Goal: Task Accomplishment & Management: Complete application form

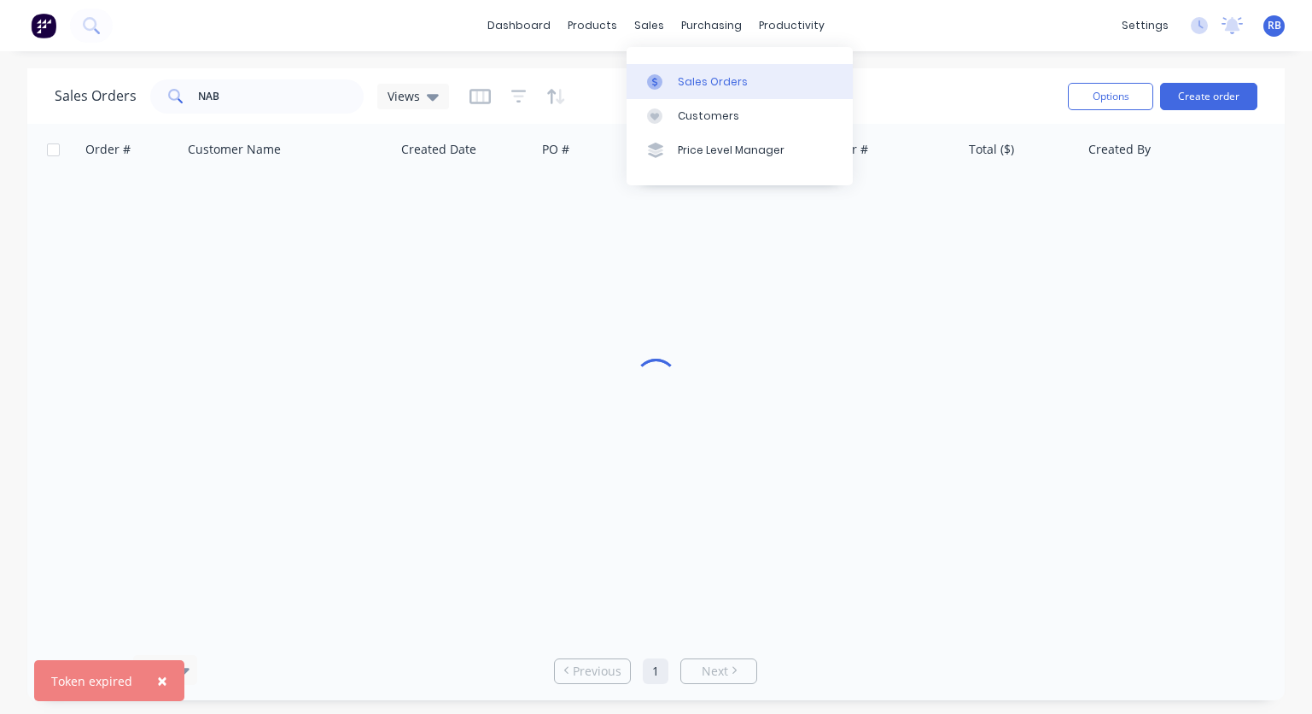
click at [704, 82] on div "Sales Orders" at bounding box center [713, 81] width 70 height 15
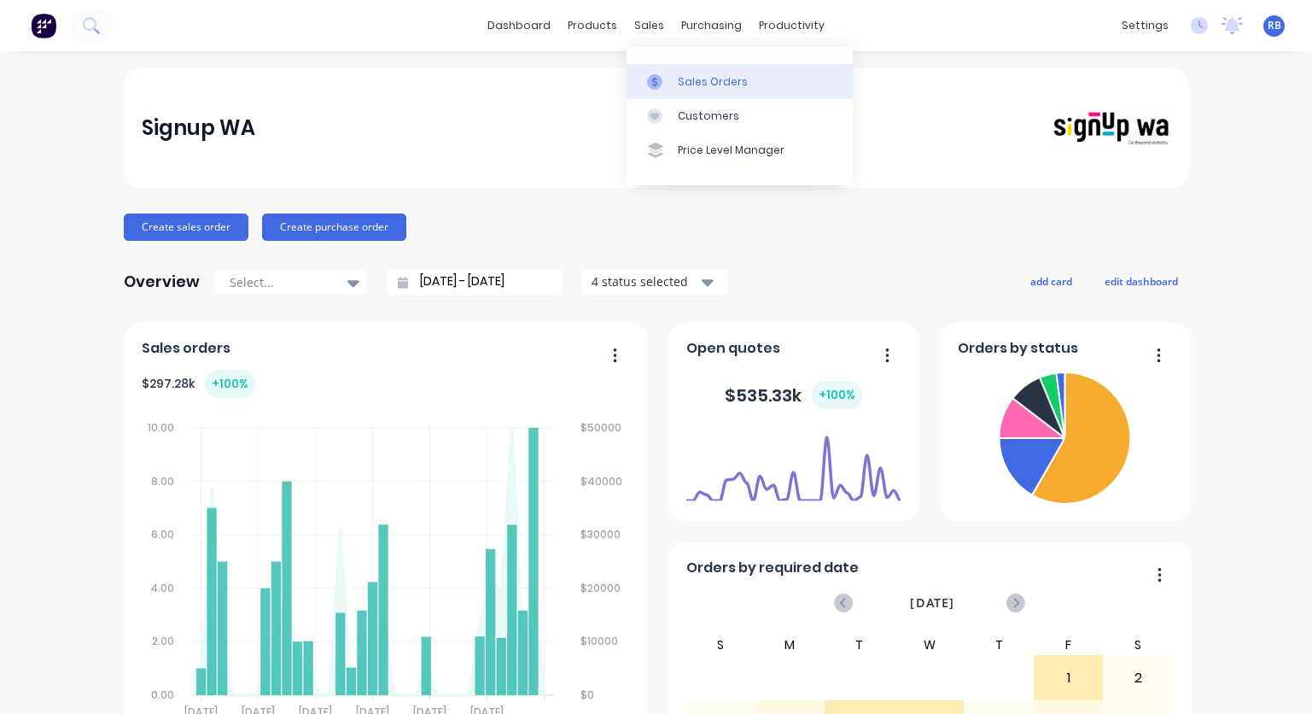
click at [698, 81] on div "Sales Orders" at bounding box center [713, 81] width 70 height 15
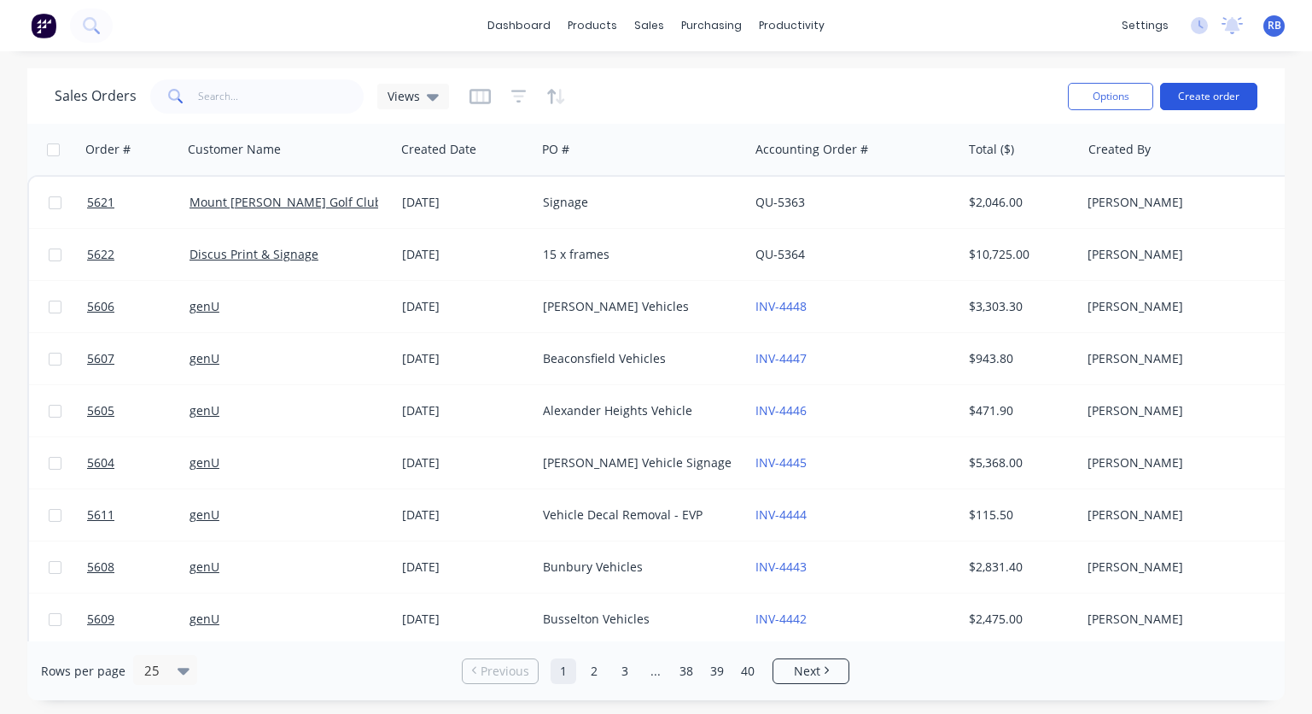
click at [1219, 102] on button "Create order" at bounding box center [1208, 96] width 97 height 27
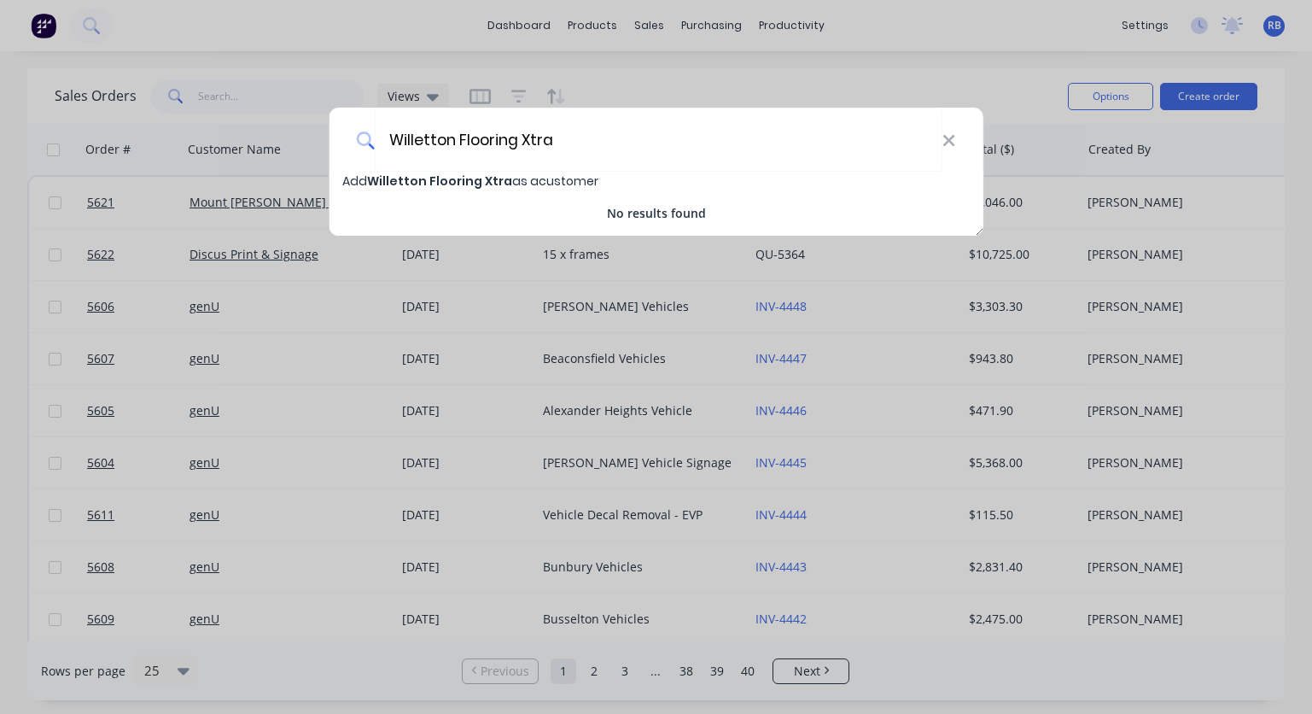
type input "Willetton Flooring Xtra"
click at [460, 184] on span "Willetton Flooring Xtra" at bounding box center [439, 180] width 145 height 17
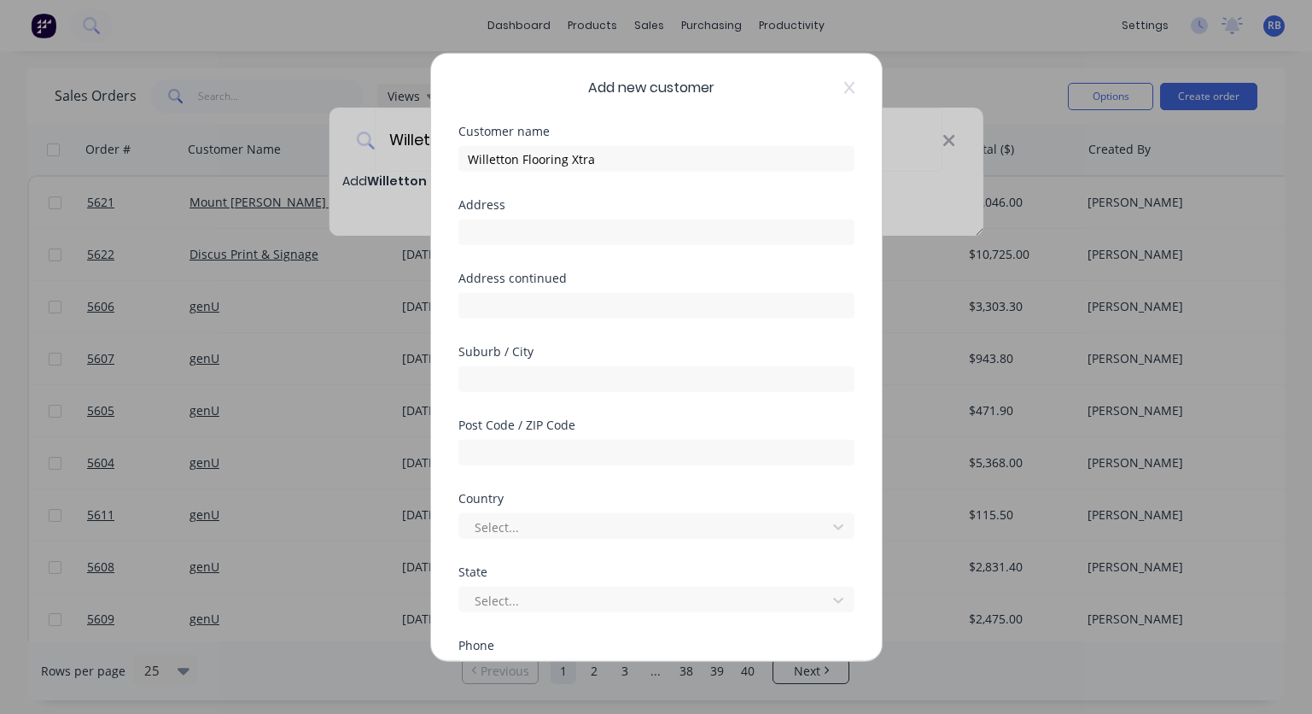
select select "AU"
type input "1/161 High Road"
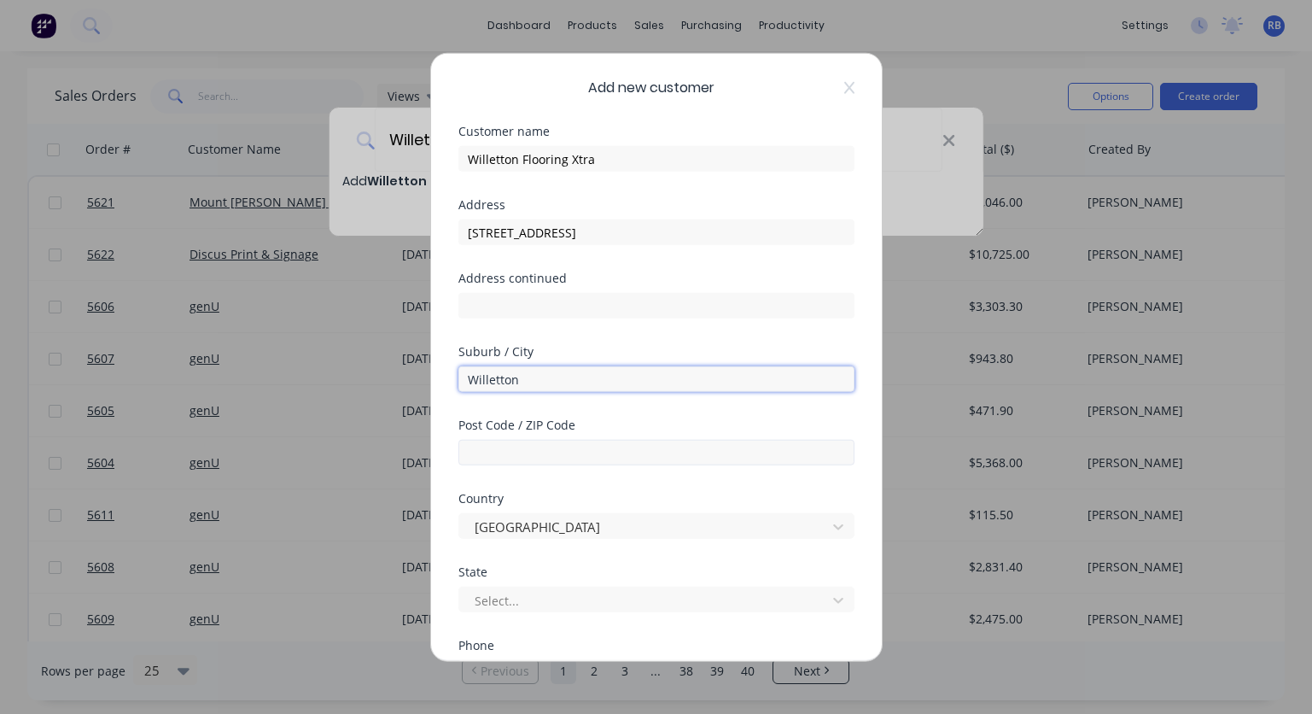
type input "Willetton"
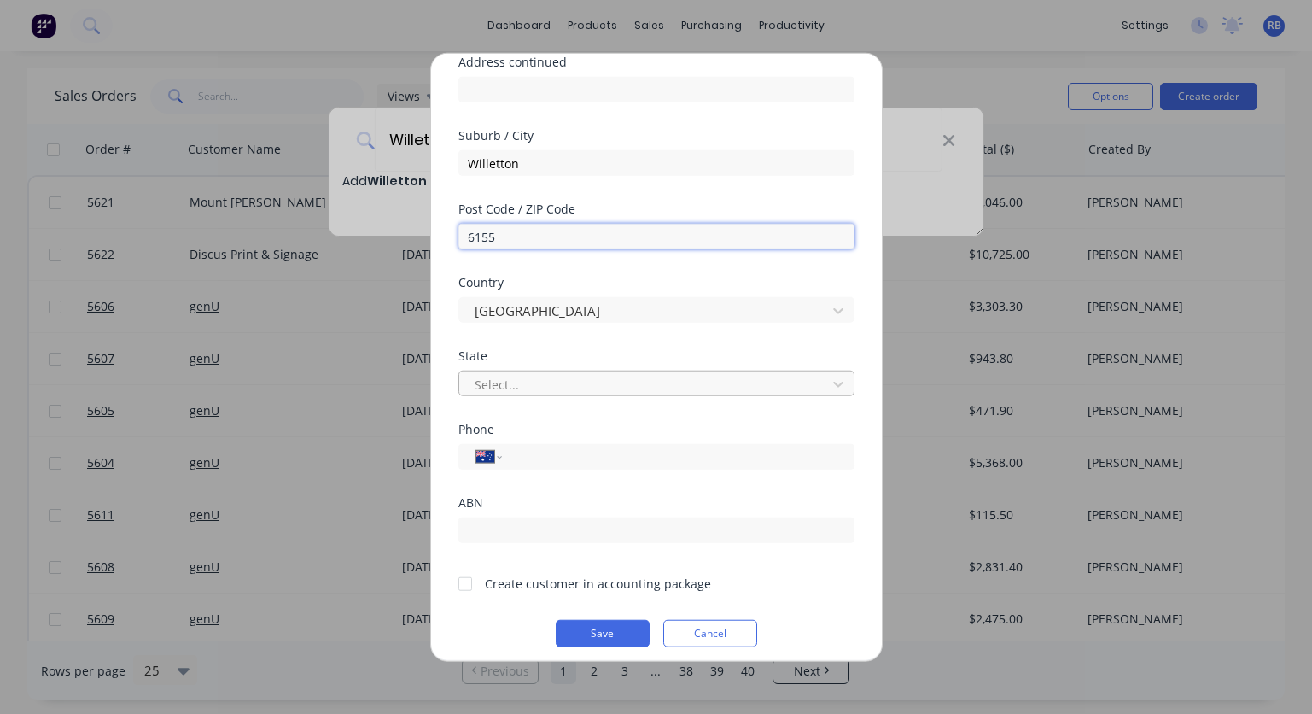
type input "6155"
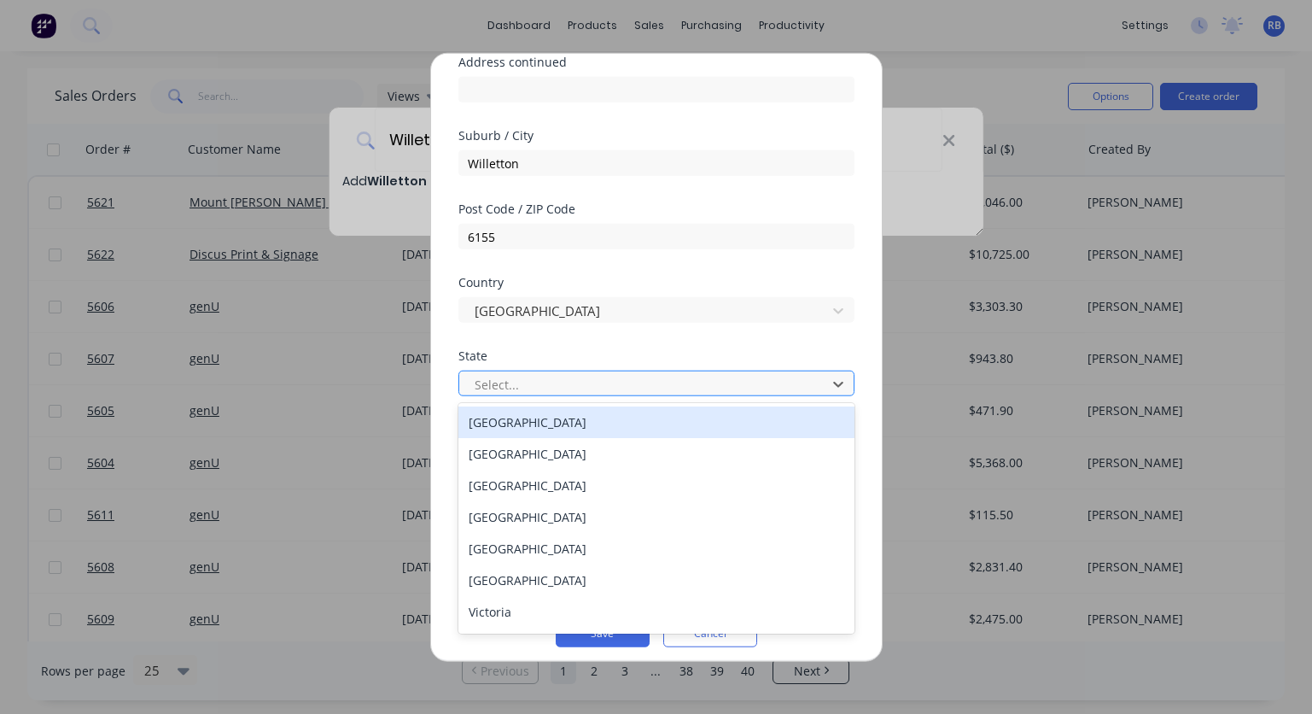
click at [519, 375] on div at bounding box center [645, 383] width 345 height 21
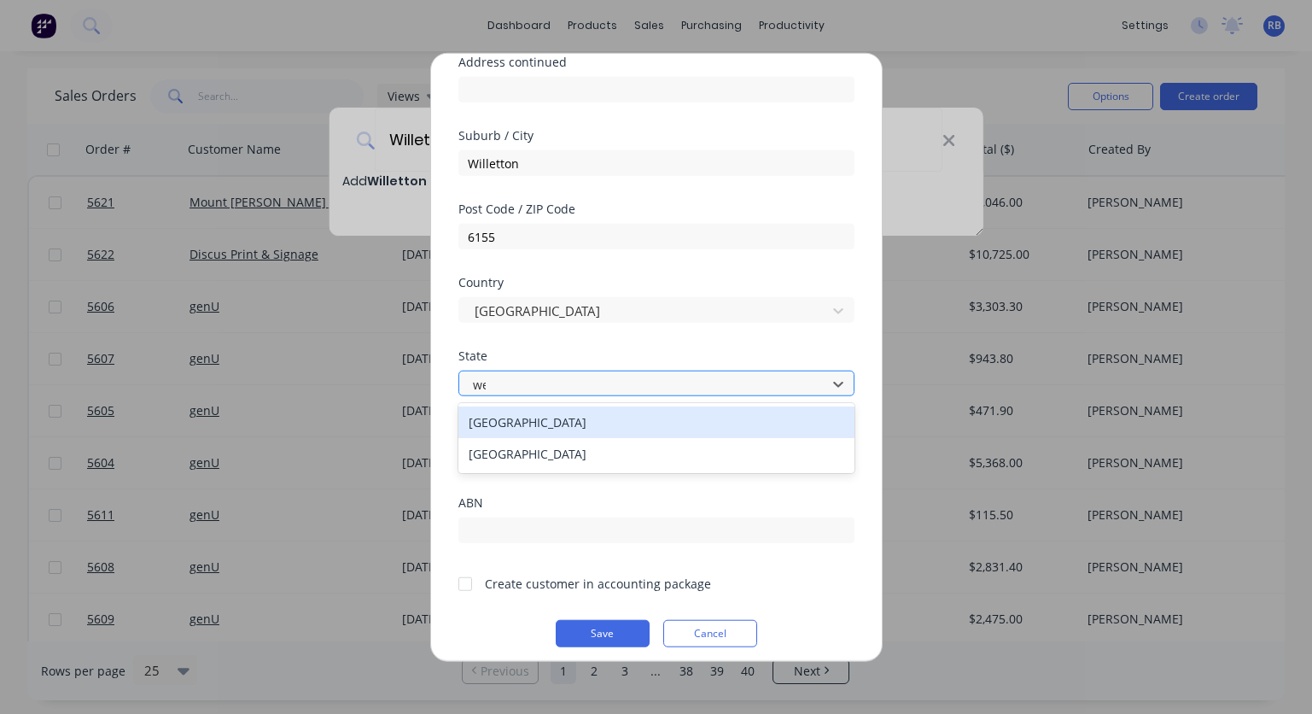
type input "wes"
click at [525, 422] on div "Western Australia" at bounding box center [656, 422] width 396 height 32
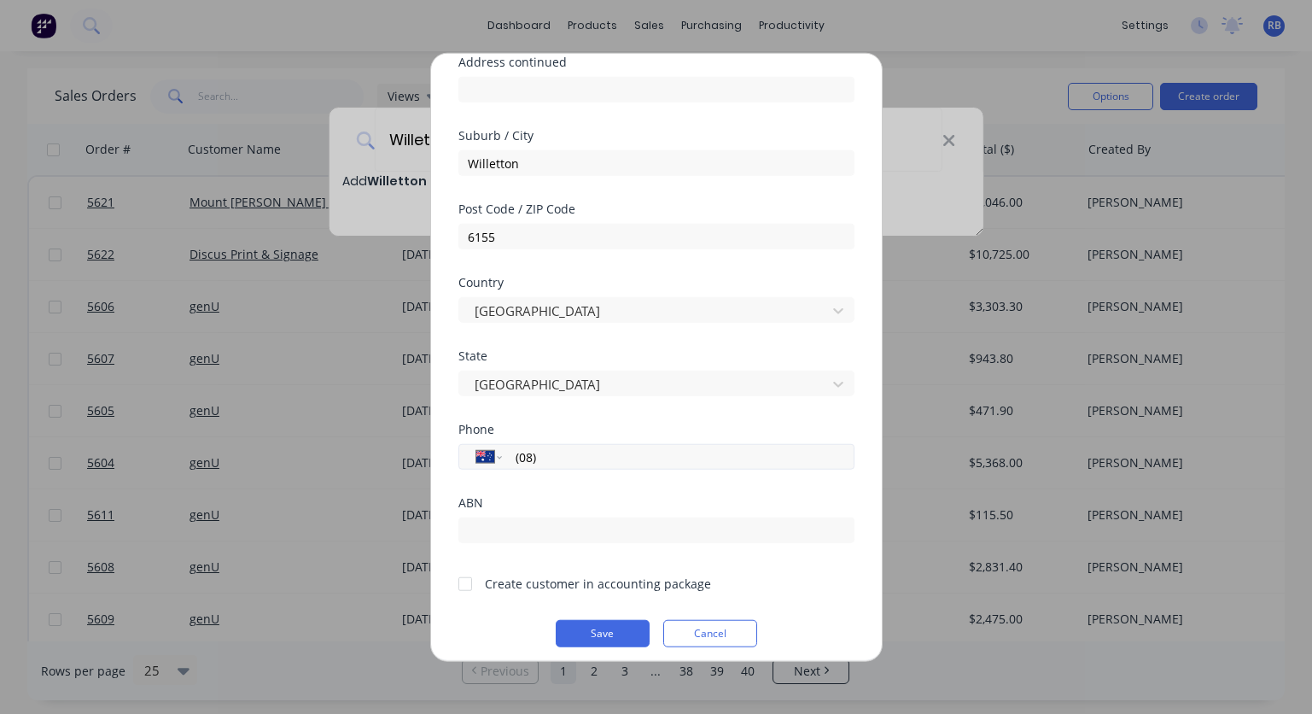
click at [581, 455] on input "(08)" at bounding box center [675, 456] width 322 height 20
type input "(08) 9354 3000"
click at [467, 582] on div at bounding box center [465, 583] width 34 height 34
click at [609, 632] on button "Save" at bounding box center [603, 633] width 94 height 27
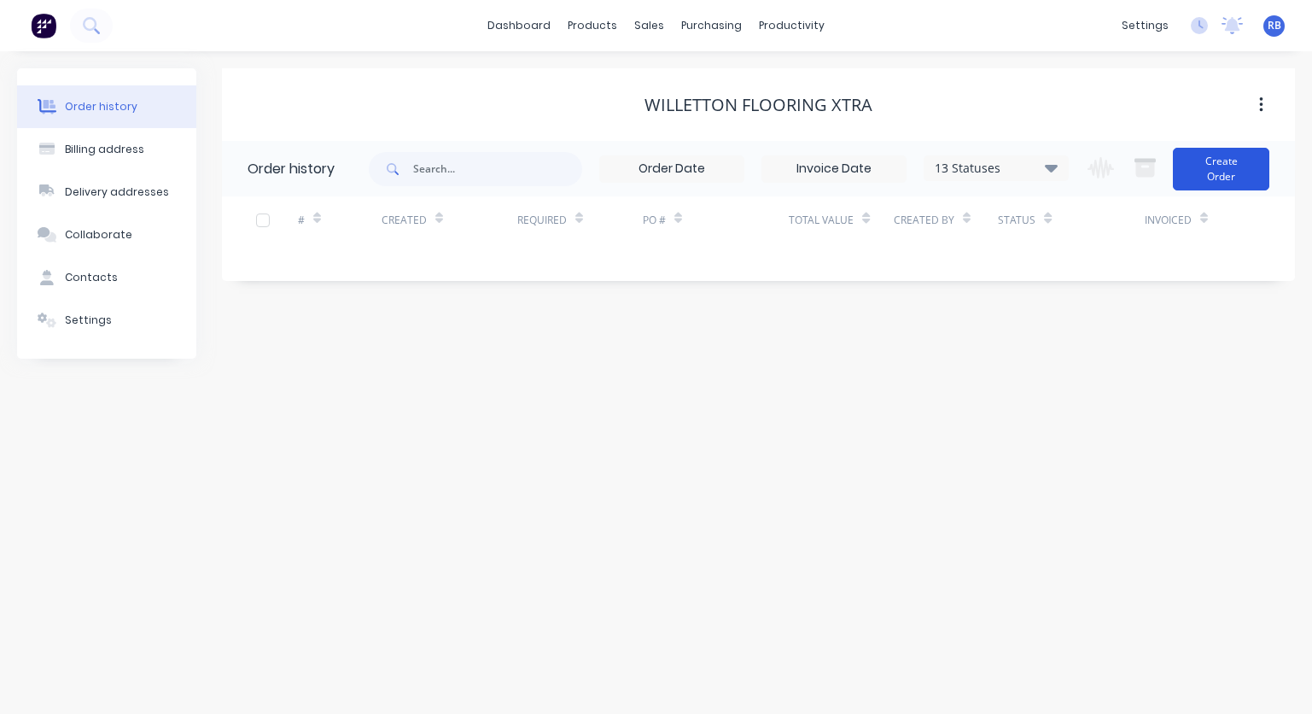
click at [1206, 178] on button "Create Order" at bounding box center [1221, 169] width 96 height 43
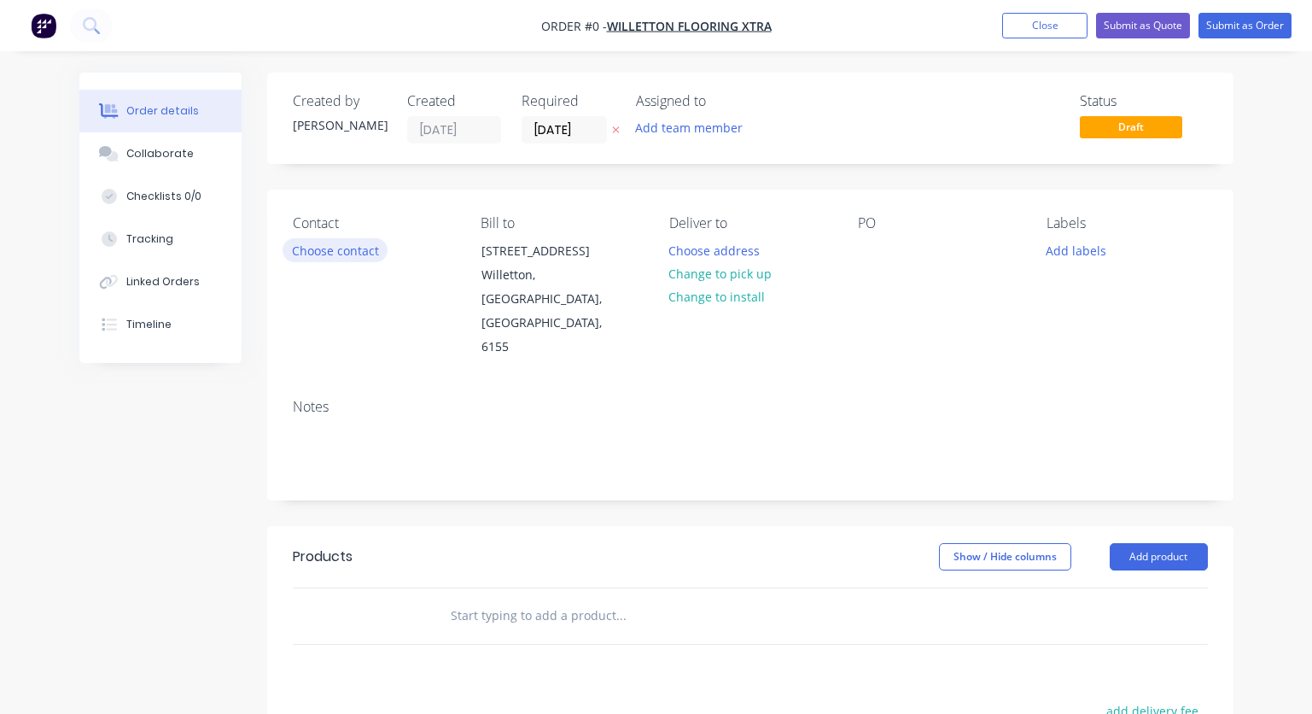
click at [345, 250] on button "Choose contact" at bounding box center [335, 249] width 105 height 23
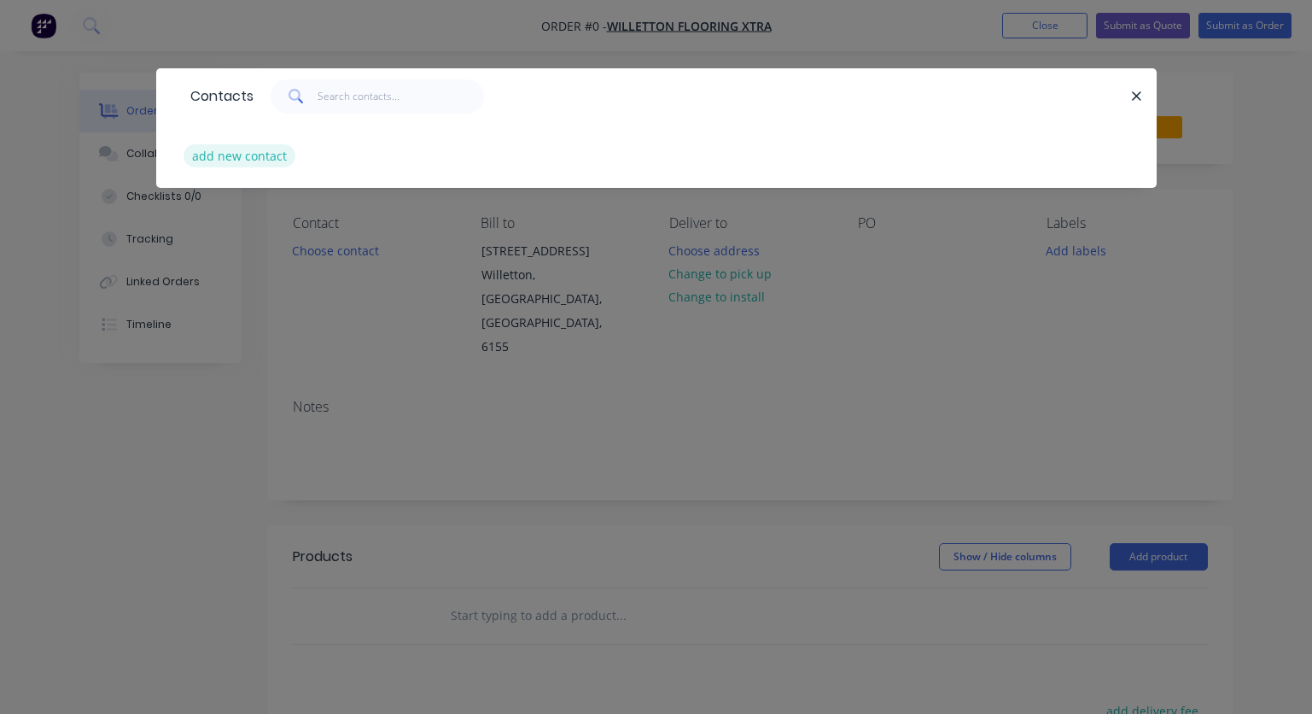
click at [231, 163] on button "add new contact" at bounding box center [240, 155] width 113 height 23
select select "AU"
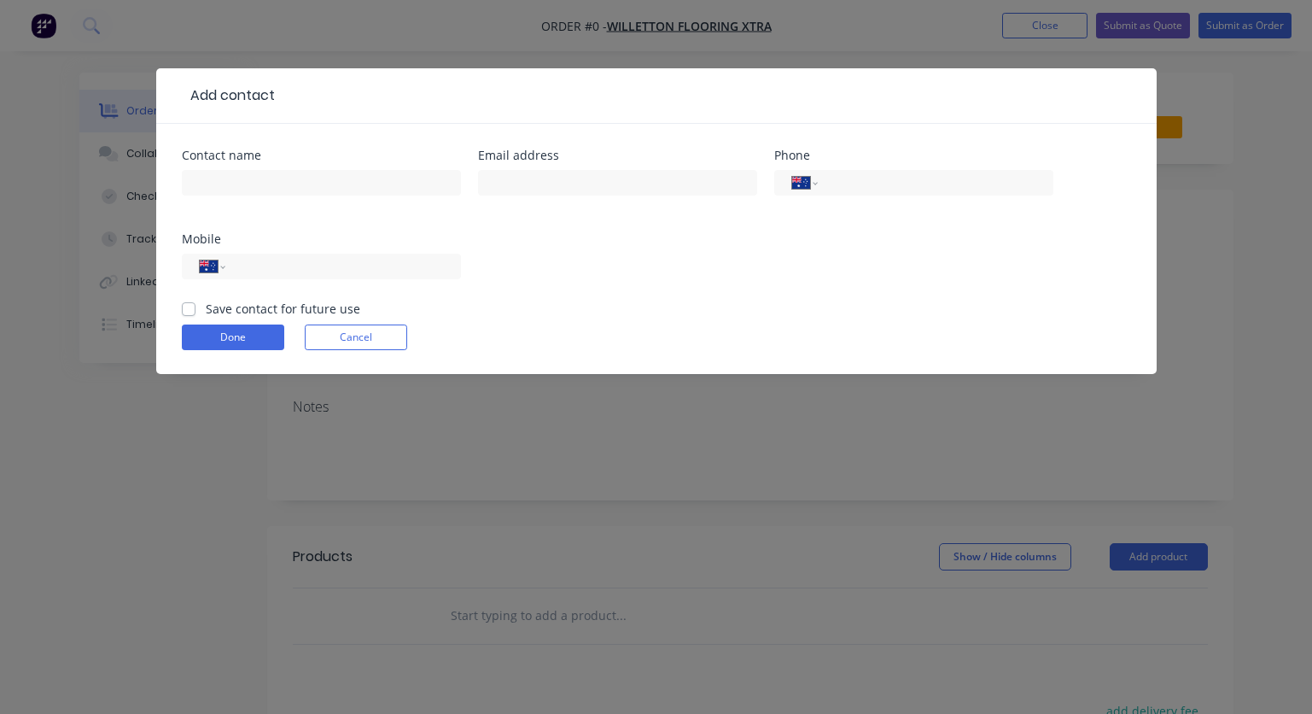
click at [231, 163] on div "Contact name" at bounding box center [321, 182] width 279 height 67
type input "Michelle Ng"
type input "michelle.ng@flooringxtra.com.au"
click at [336, 265] on input "tel" at bounding box center [339, 267] width 205 height 20
type input "0430 438 853"
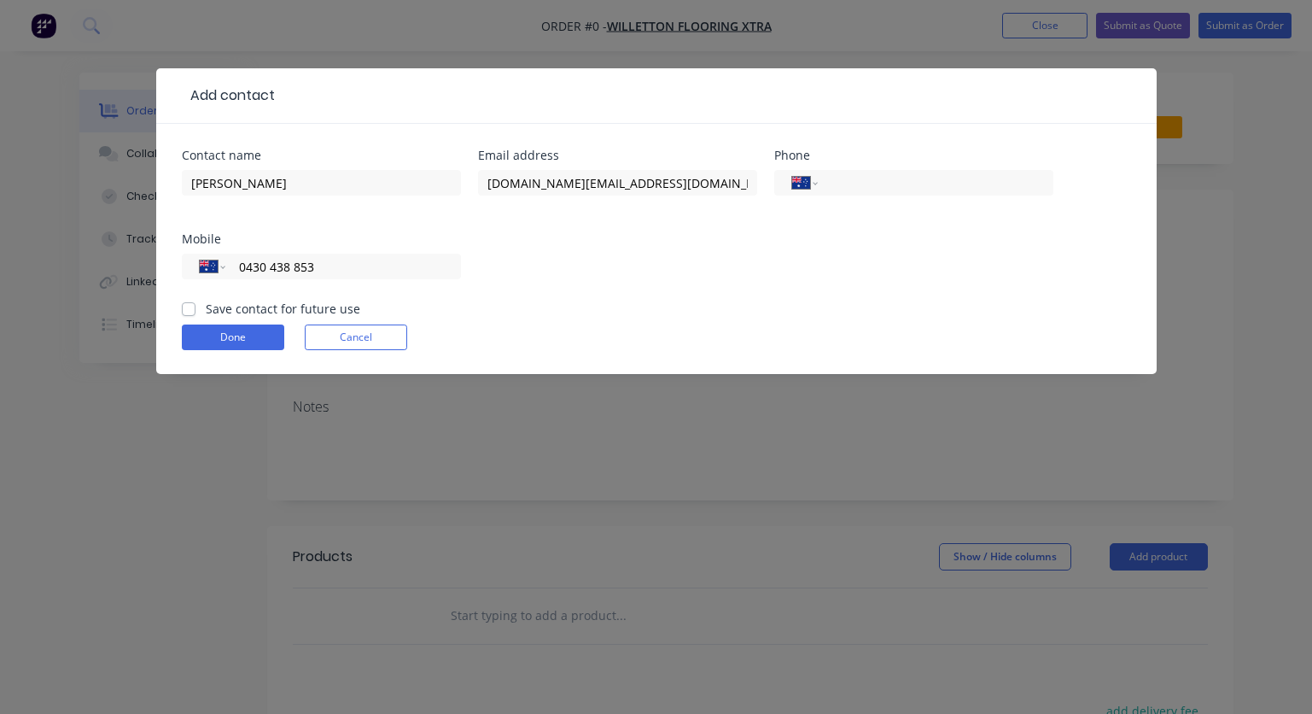
click at [206, 311] on label "Save contact for future use" at bounding box center [283, 309] width 154 height 18
click at [192, 311] on input "Save contact for future use" at bounding box center [189, 308] width 14 height 16
checkbox input "true"
click at [211, 331] on button "Done" at bounding box center [233, 337] width 102 height 26
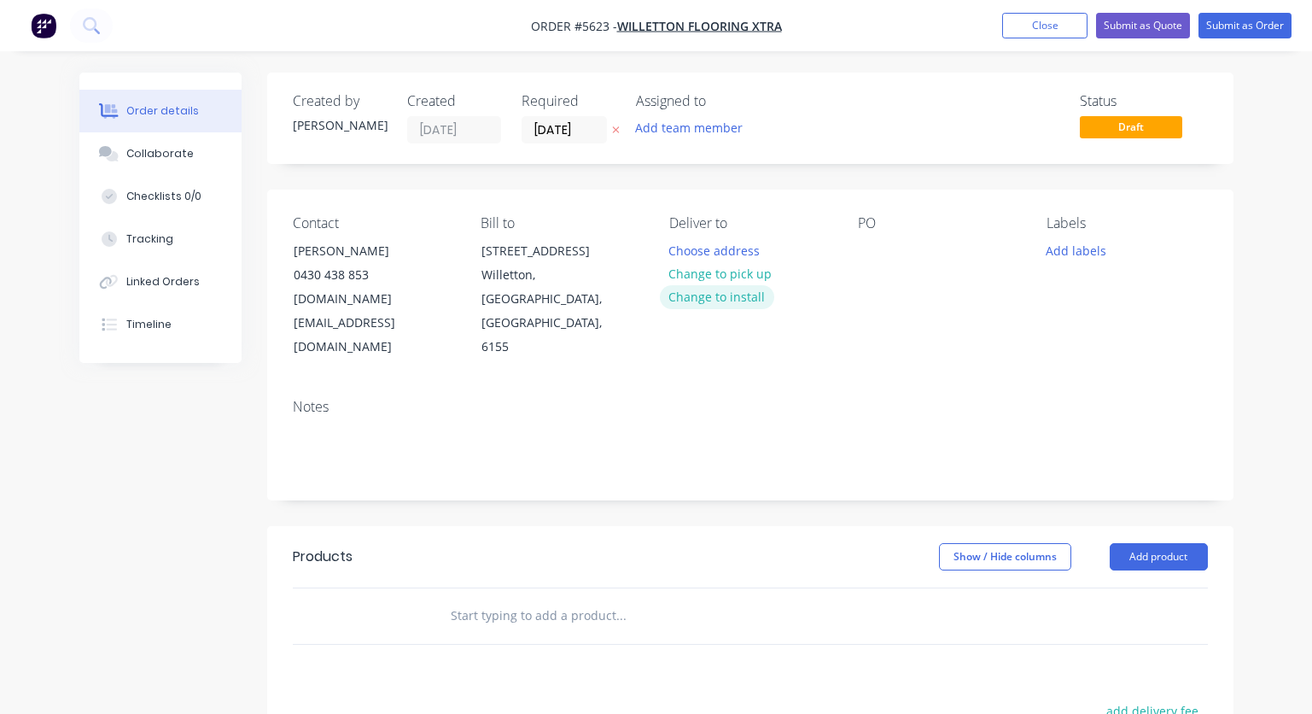
click at [711, 293] on button "Change to install" at bounding box center [717, 296] width 114 height 23
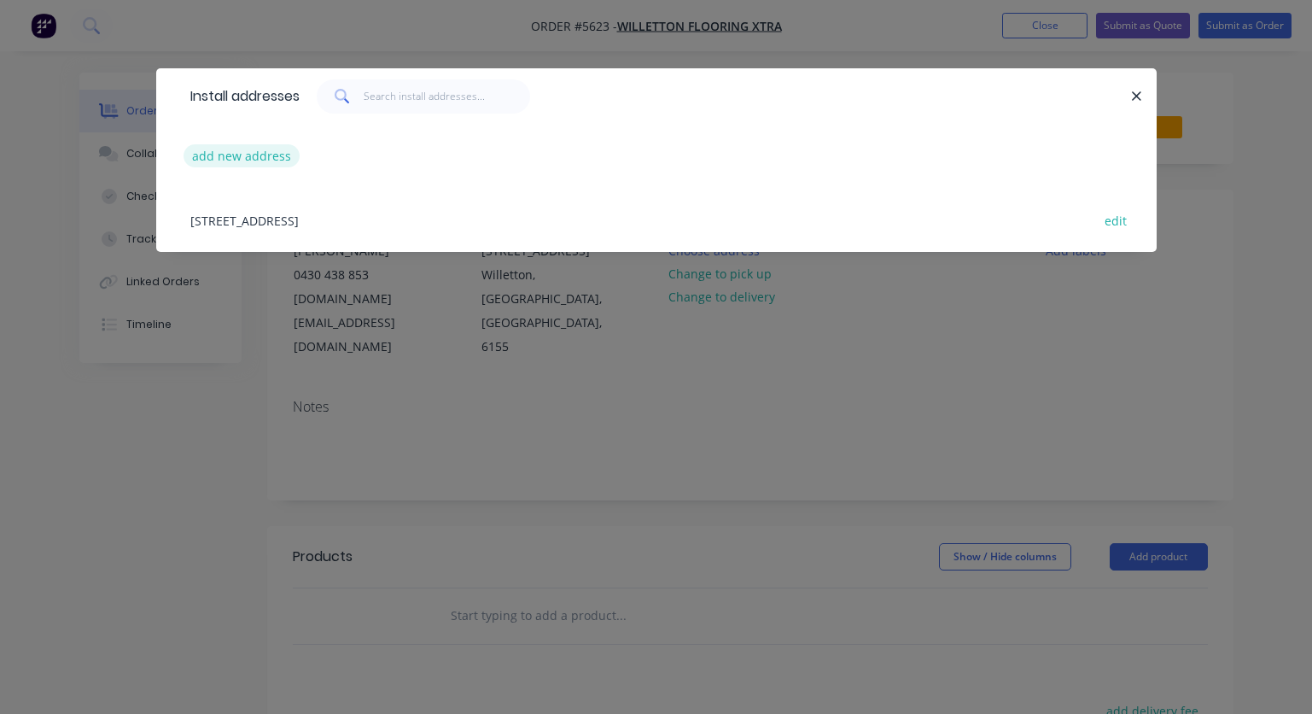
click at [211, 154] on button "add new address" at bounding box center [242, 155] width 117 height 23
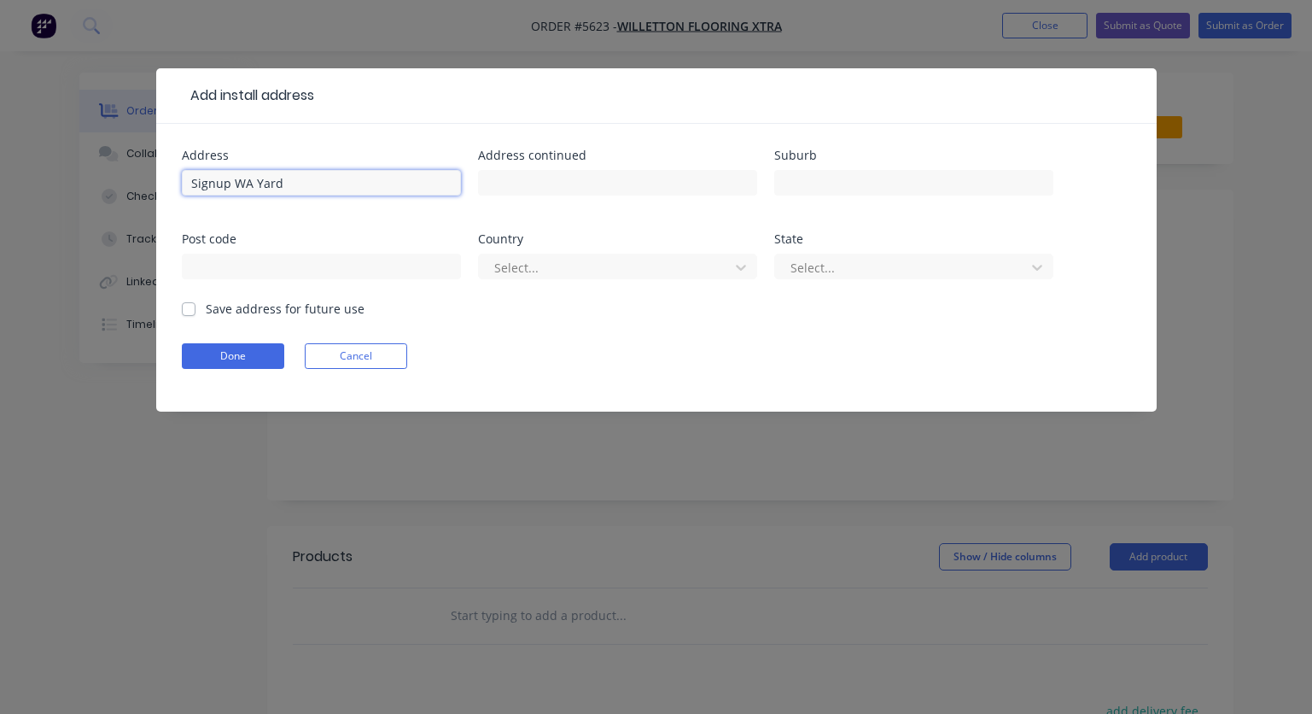
type input "Signup WA Yard"
click at [206, 306] on label "Save address for future use" at bounding box center [285, 309] width 159 height 18
click at [187, 306] on input "Save address for future use" at bounding box center [189, 308] width 14 height 16
checkbox input "true"
click at [219, 349] on button "Done" at bounding box center [233, 356] width 102 height 26
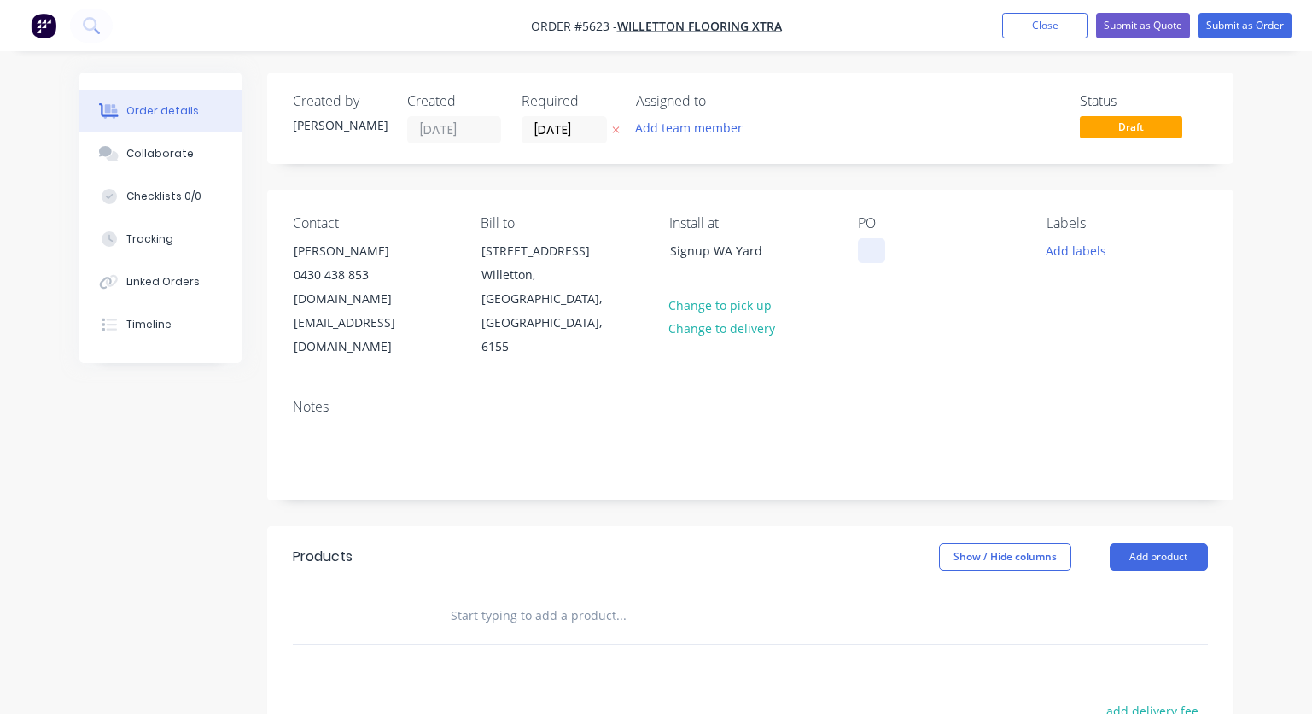
click at [860, 252] on div at bounding box center [871, 250] width 27 height 25
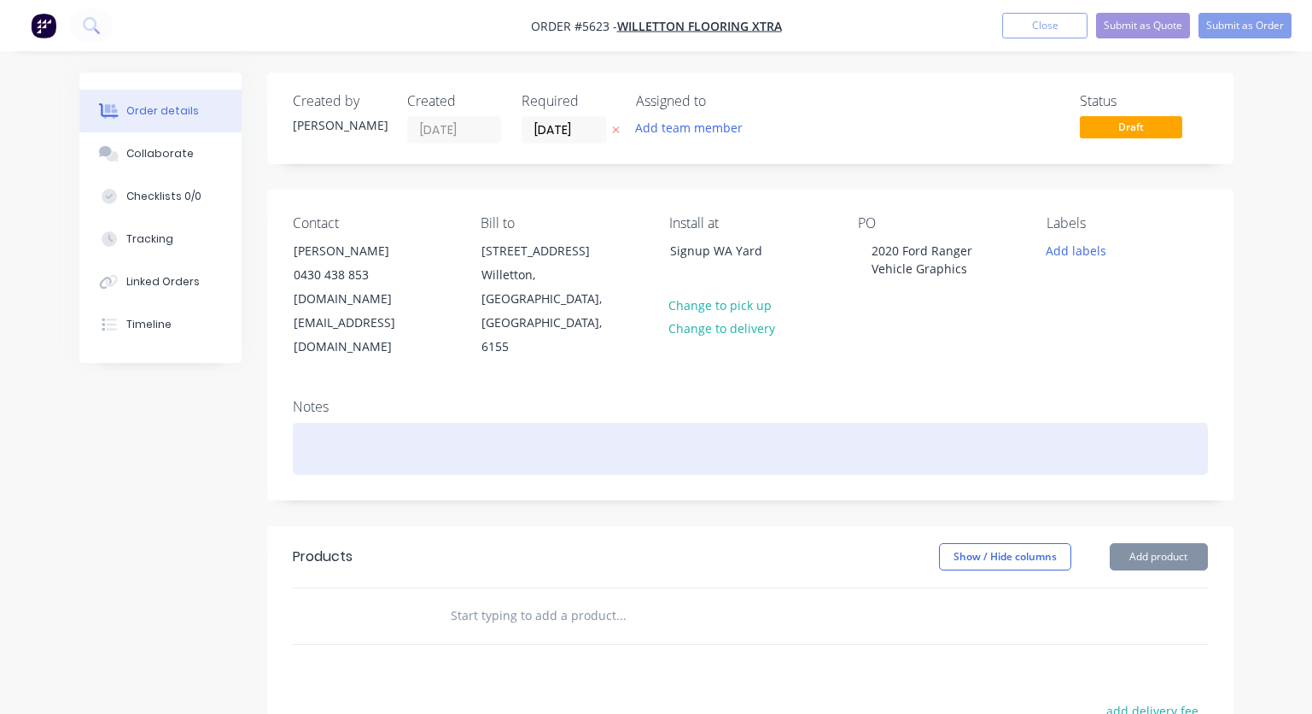
click at [362, 423] on div at bounding box center [750, 449] width 915 height 52
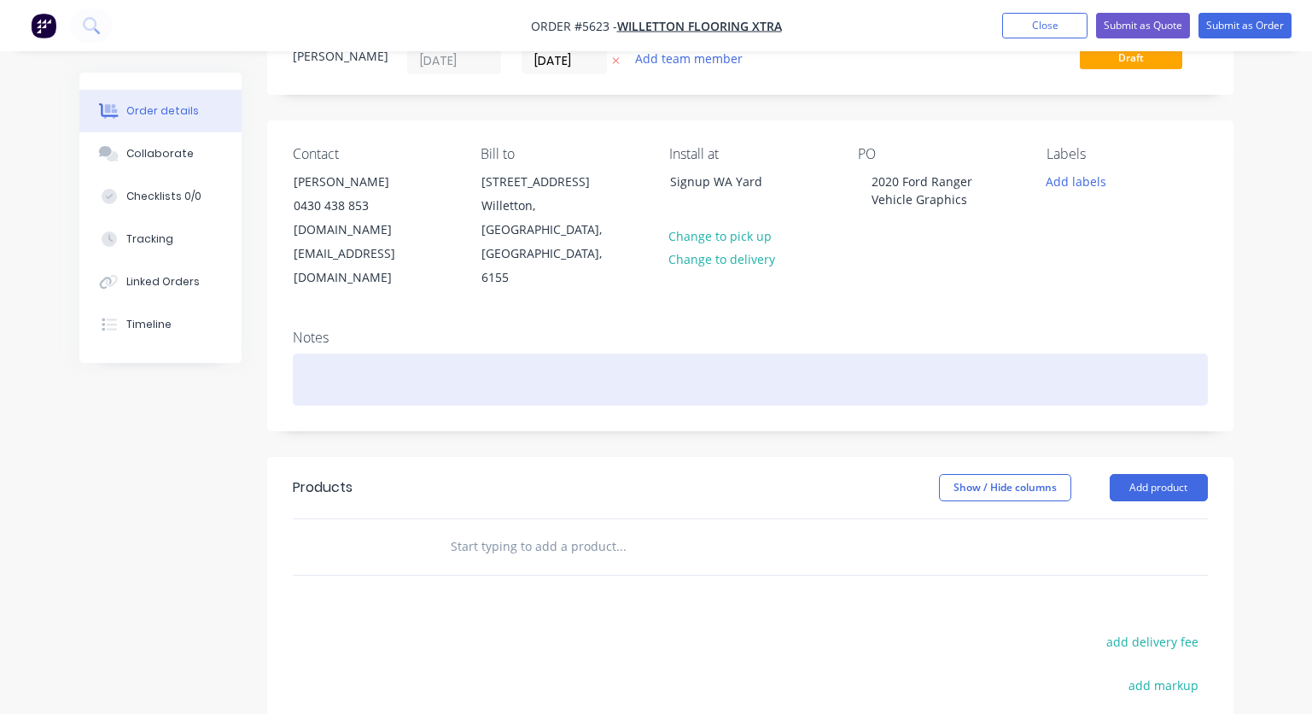
scroll to position [97, 0]
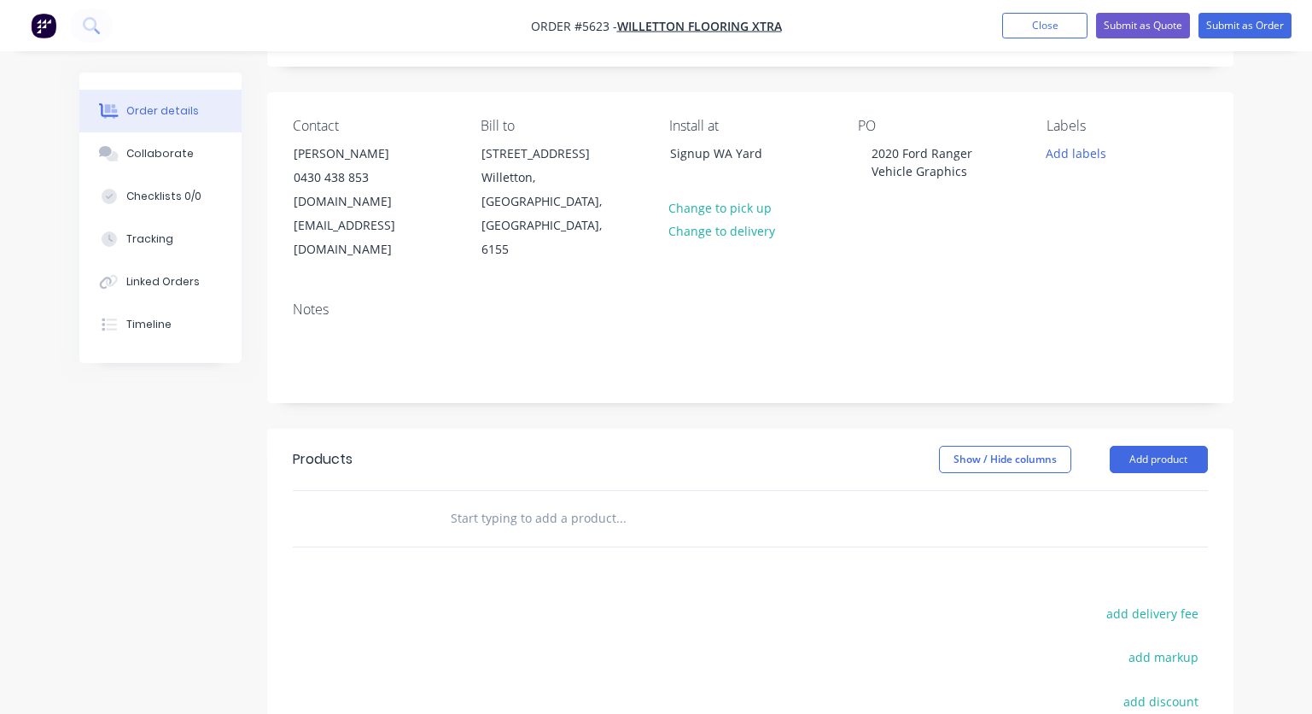
click at [492, 501] on input "text" at bounding box center [620, 518] width 341 height 34
type input "Supply and Install:"
click at [562, 556] on button "Add Supply and Install: to order" at bounding box center [713, 583] width 512 height 55
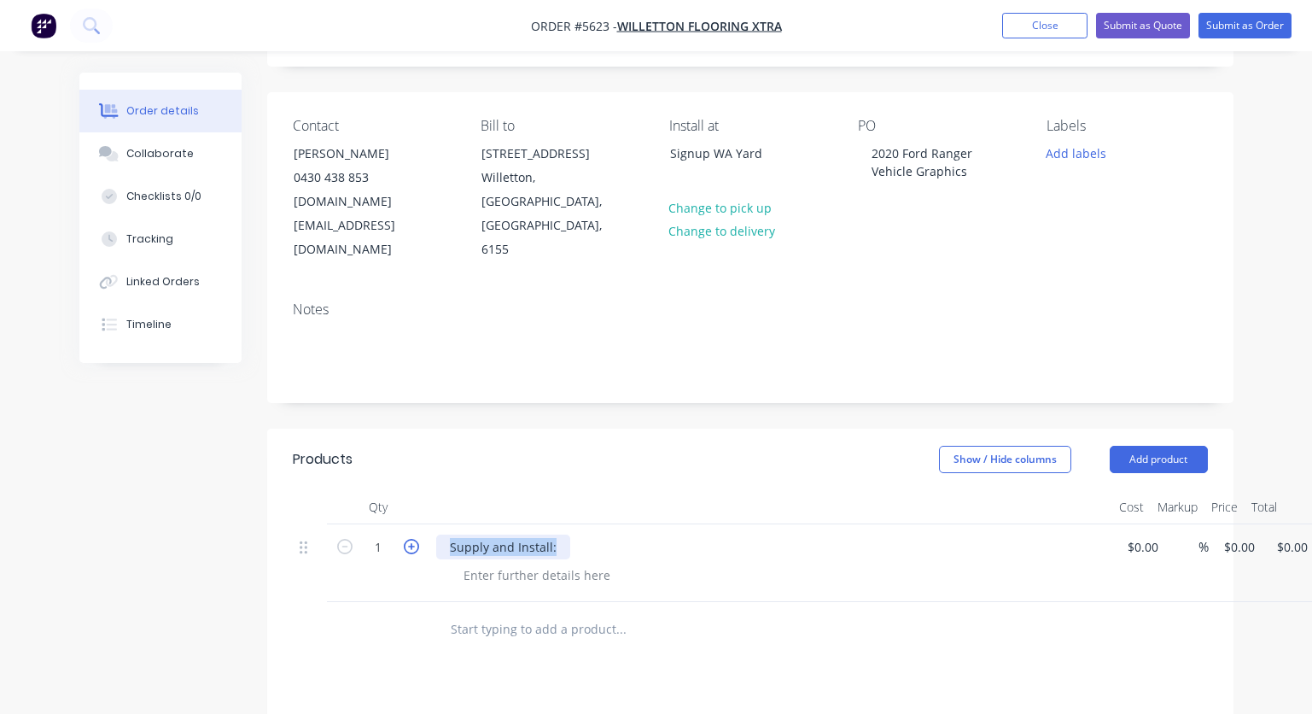
drag, startPoint x: 555, startPoint y: 503, endPoint x: 409, endPoint y: 503, distance: 146.0
click at [409, 524] on div "1 Supply and Install: $0.00 $0.00 % $0.00 $0.00 $0.00 $0.00" at bounding box center [750, 563] width 915 height 78
click at [494, 563] on div at bounding box center [537, 575] width 174 height 25
click at [560, 534] on div "Supply and Install:" at bounding box center [503, 546] width 134 height 25
click at [514, 563] on div at bounding box center [537, 575] width 174 height 25
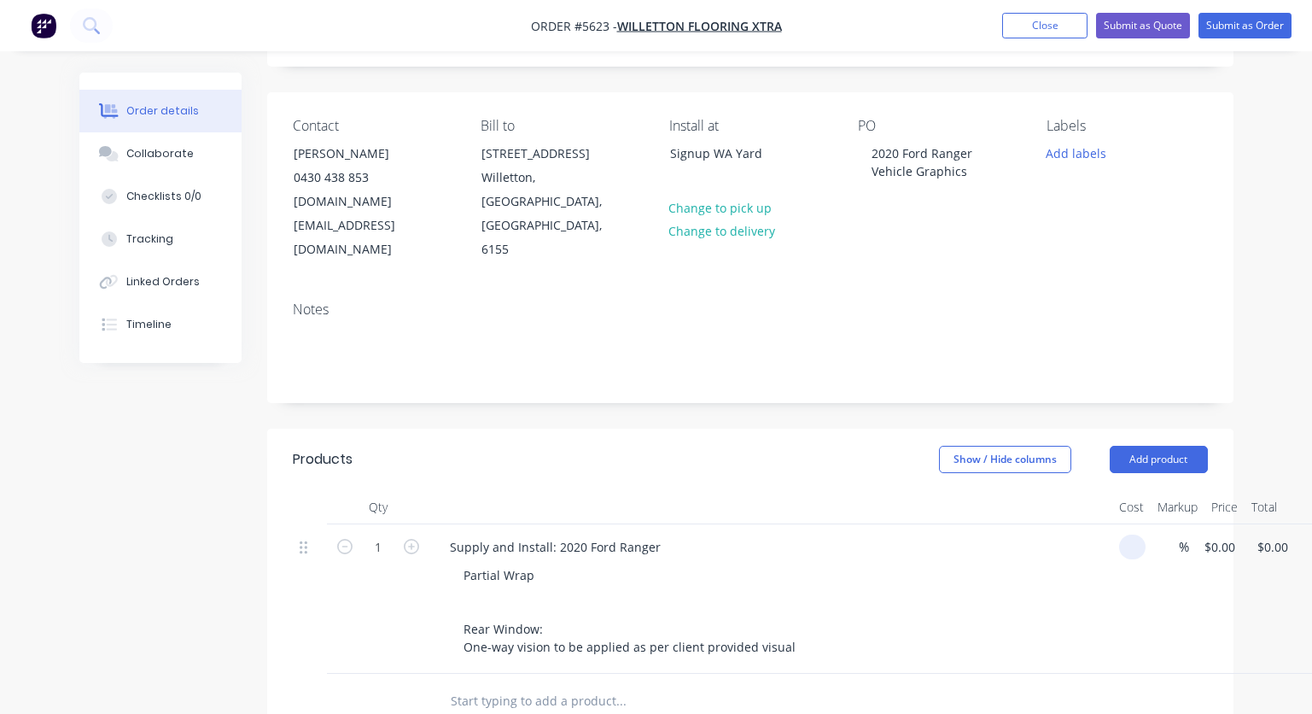
click at [1140, 534] on input at bounding box center [1136, 546] width 20 height 25
type input "$2,840.00"
click at [986, 563] on div "Partial Wrap Rear Window: One-way vision to be applied as per client provided v…" at bounding box center [778, 611] width 656 height 96
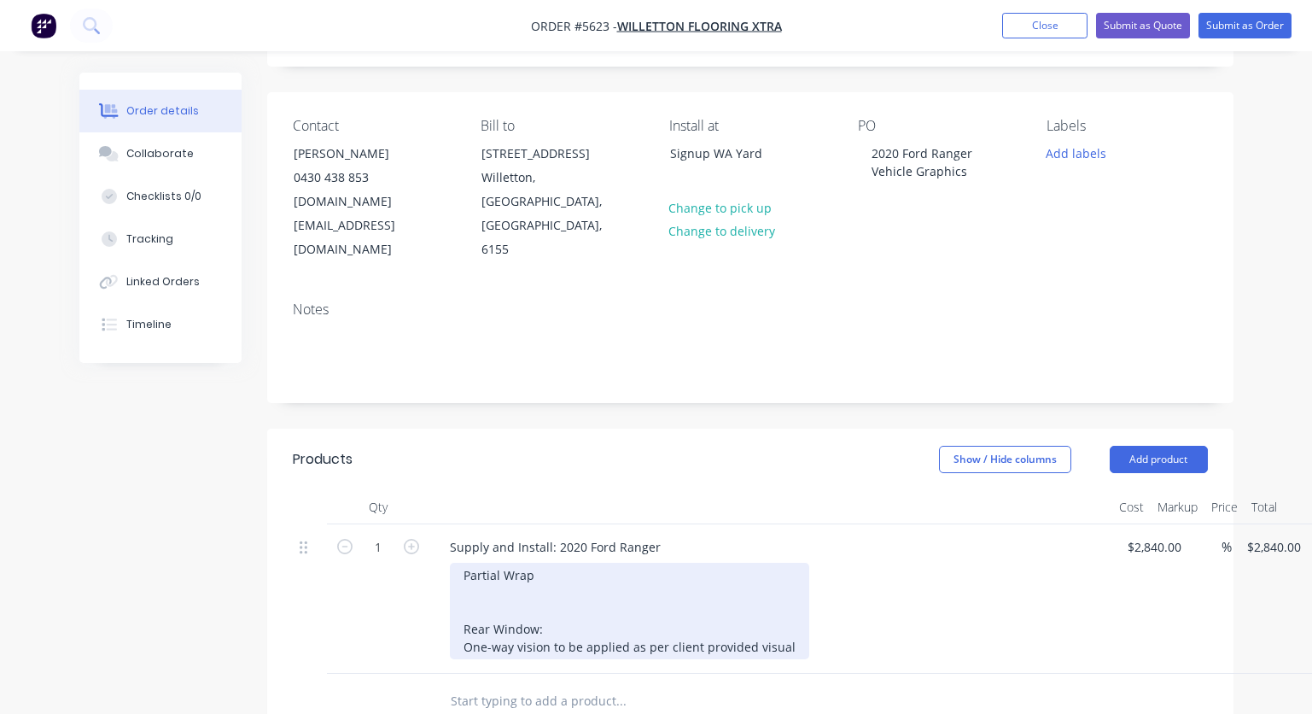
click at [549, 563] on div "Partial Wrap Rear Window: One-way vision to be applied as per client provided v…" at bounding box center [629, 611] width 359 height 96
click at [786, 599] on div "Partial Wrap Rear Window: One-way vision to be applied as per client provided v…" at bounding box center [629, 611] width 359 height 96
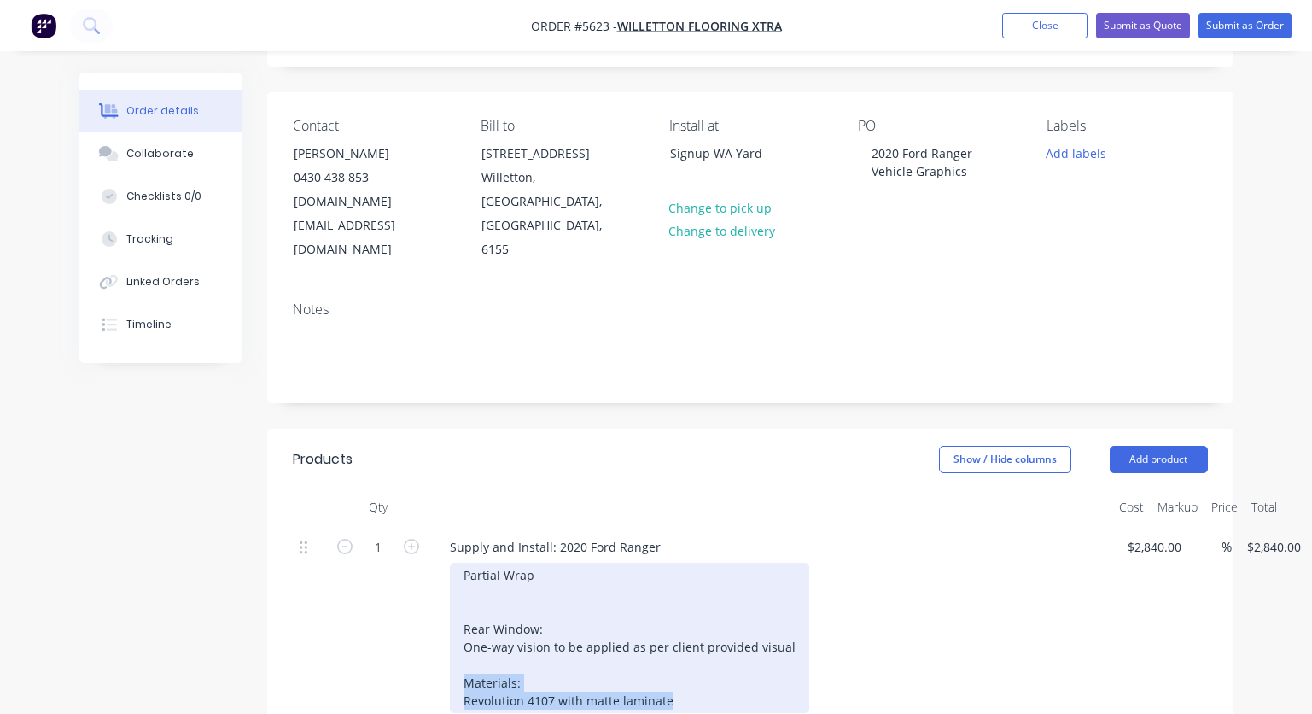
drag, startPoint x: 691, startPoint y: 658, endPoint x: 450, endPoint y: 638, distance: 242.4
click at [450, 638] on div "Partial Wrap Rear Window: One-way vision to be applied as per client provided v…" at bounding box center [629, 638] width 359 height 150
click at [481, 563] on div "Partial Wrap Rear Window: One-way vision to be applied as per client provided v…" at bounding box center [629, 629] width 359 height 132
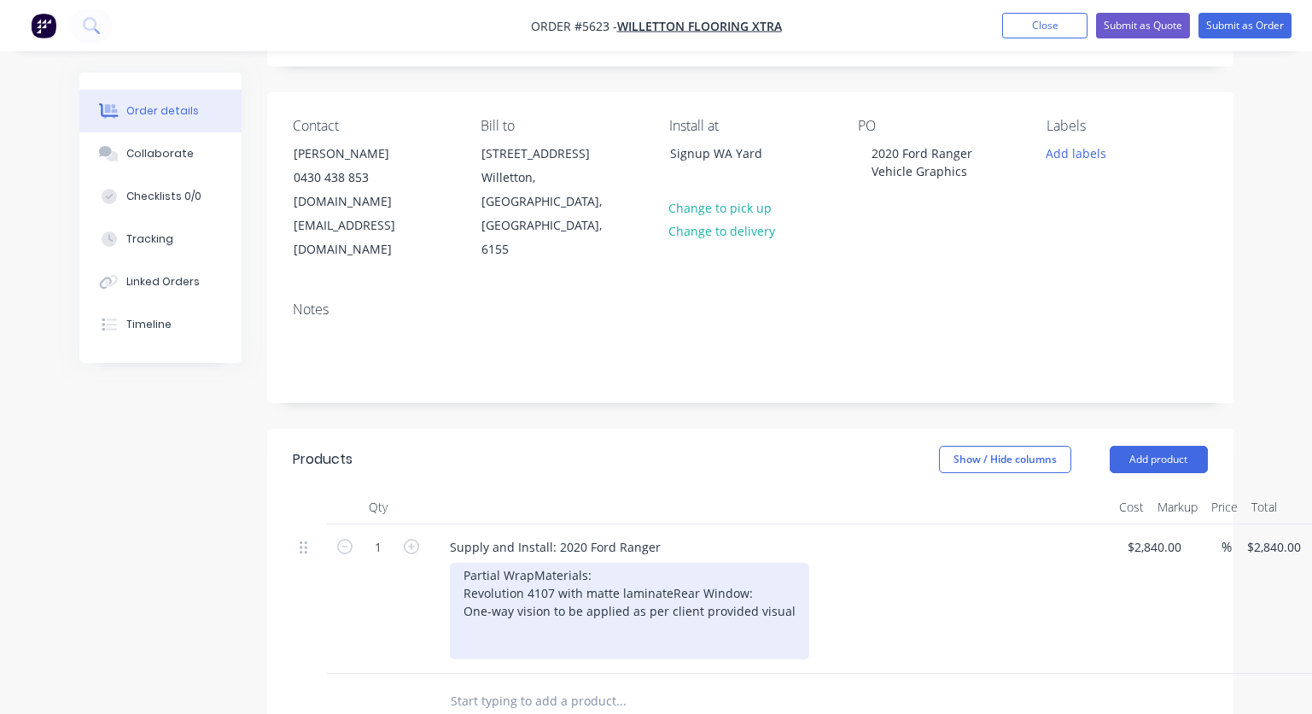
click at [510, 659] on div "Partial Wrap Materials: Revolution 4107 with matte laminate Rear Window: One-wa…" at bounding box center [629, 611] width 359 height 96
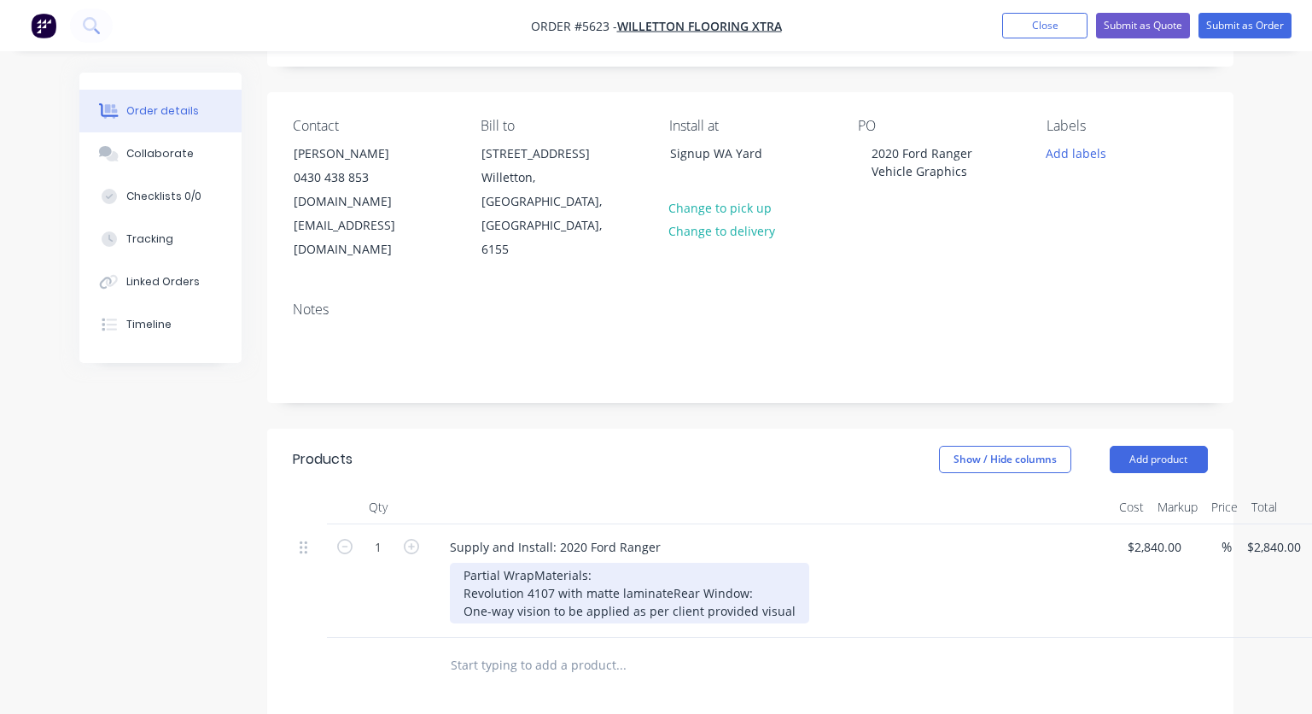
click at [549, 563] on div "Partial Wrap Materials: Revolution 4107 with matte laminate Rear Window: One-wa…" at bounding box center [629, 593] width 359 height 61
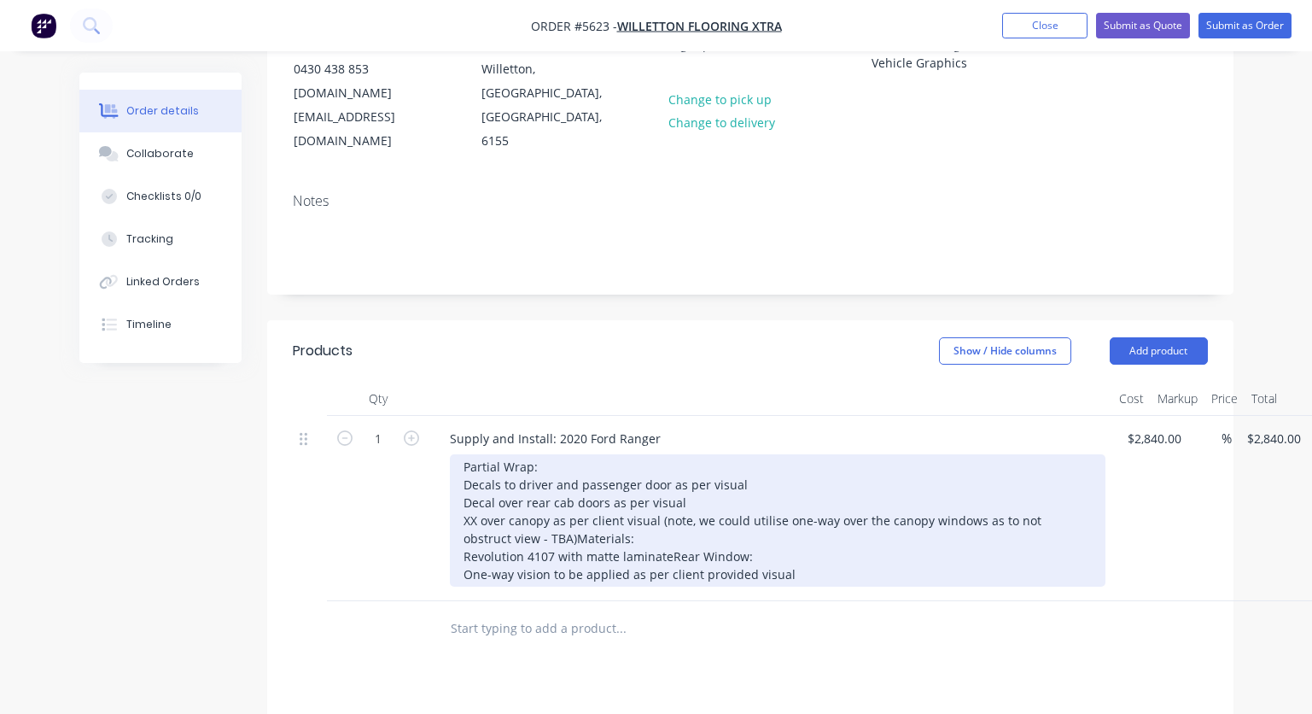
scroll to position [213, 0]
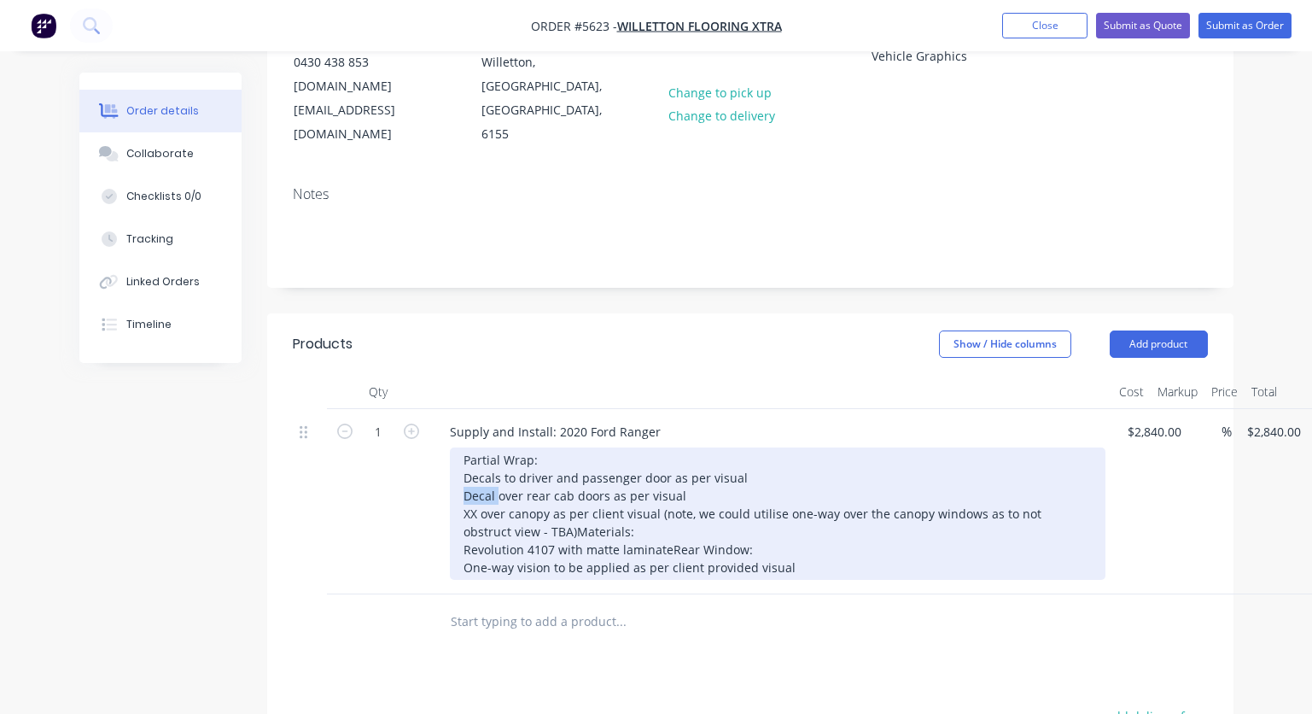
drag, startPoint x: 496, startPoint y: 445, endPoint x: 457, endPoint y: 445, distance: 39.3
click at [457, 447] on div "Partial Wrap: Decals to driver and passenger door as per visual Decal over rear…" at bounding box center [778, 513] width 656 height 132
click at [504, 497] on div "Partial Wrap: Decals to driver and passenger door as per visual Decal over rear…" at bounding box center [778, 513] width 656 height 132
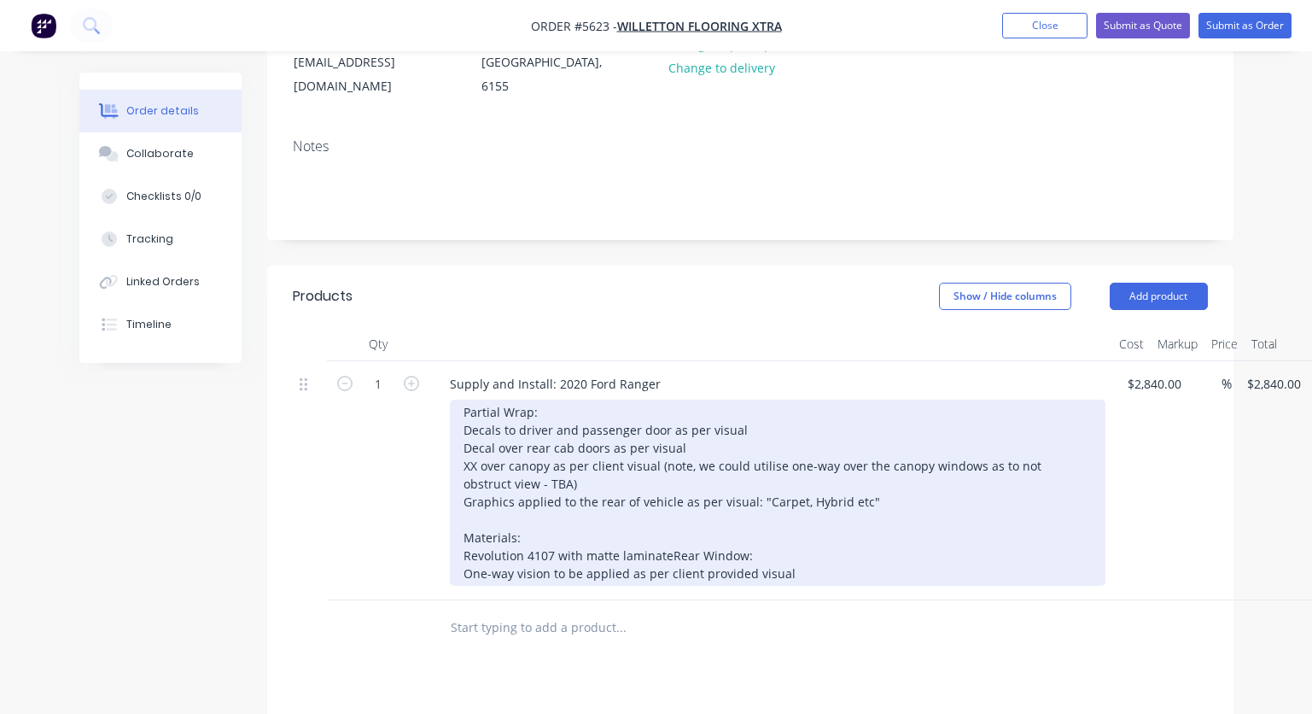
scroll to position [286, 0]
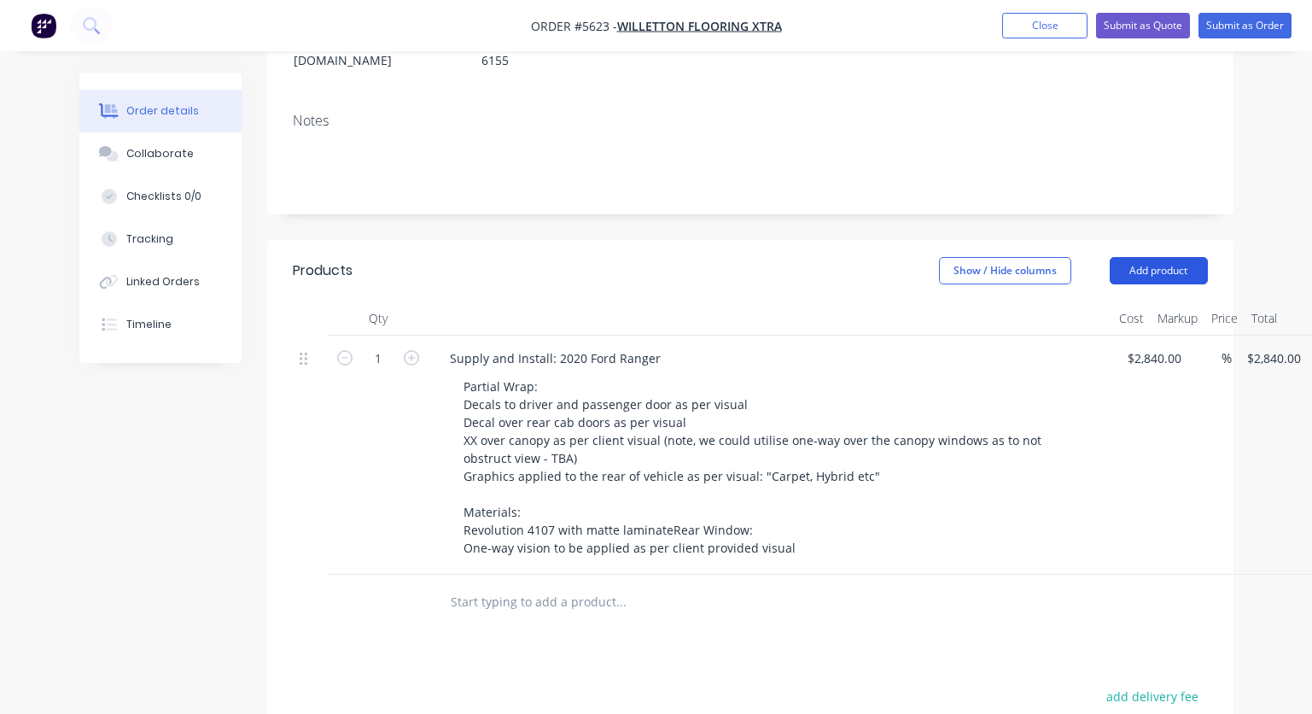
click at [1184, 257] on button "Add product" at bounding box center [1159, 270] width 98 height 27
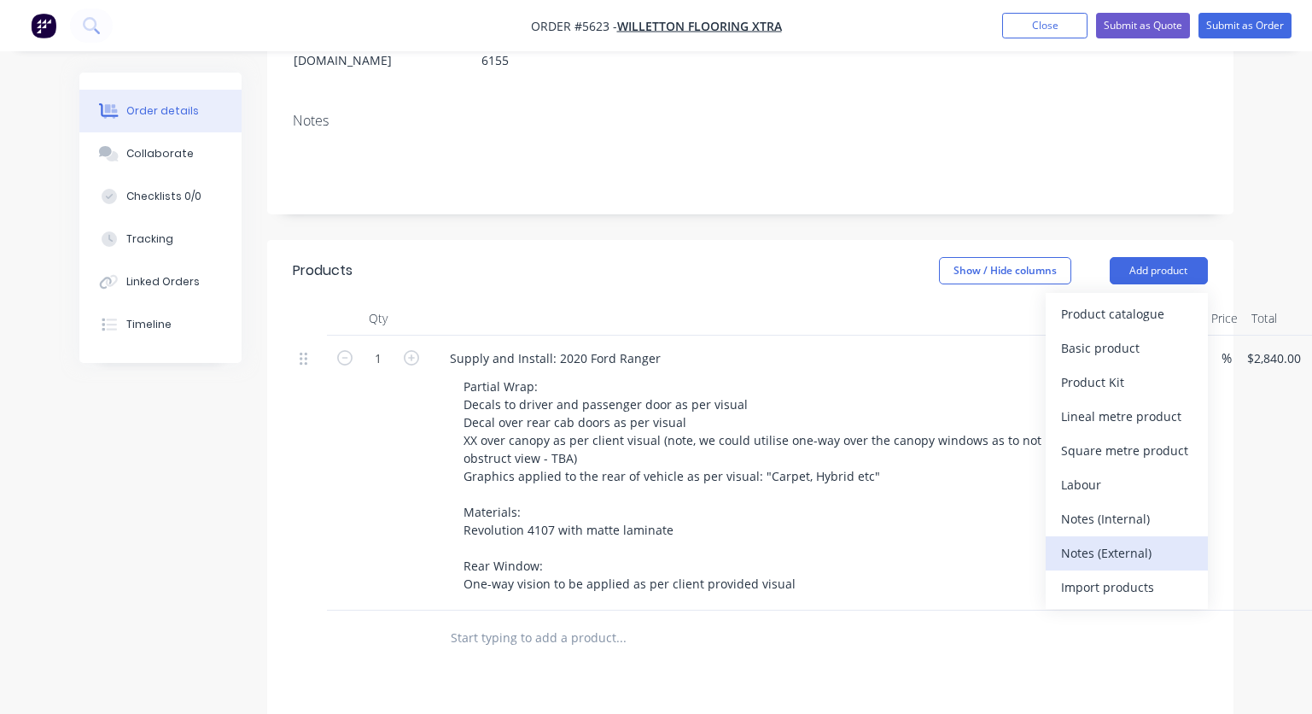
click at [1140, 540] on div "Notes (External)" at bounding box center [1126, 552] width 131 height 25
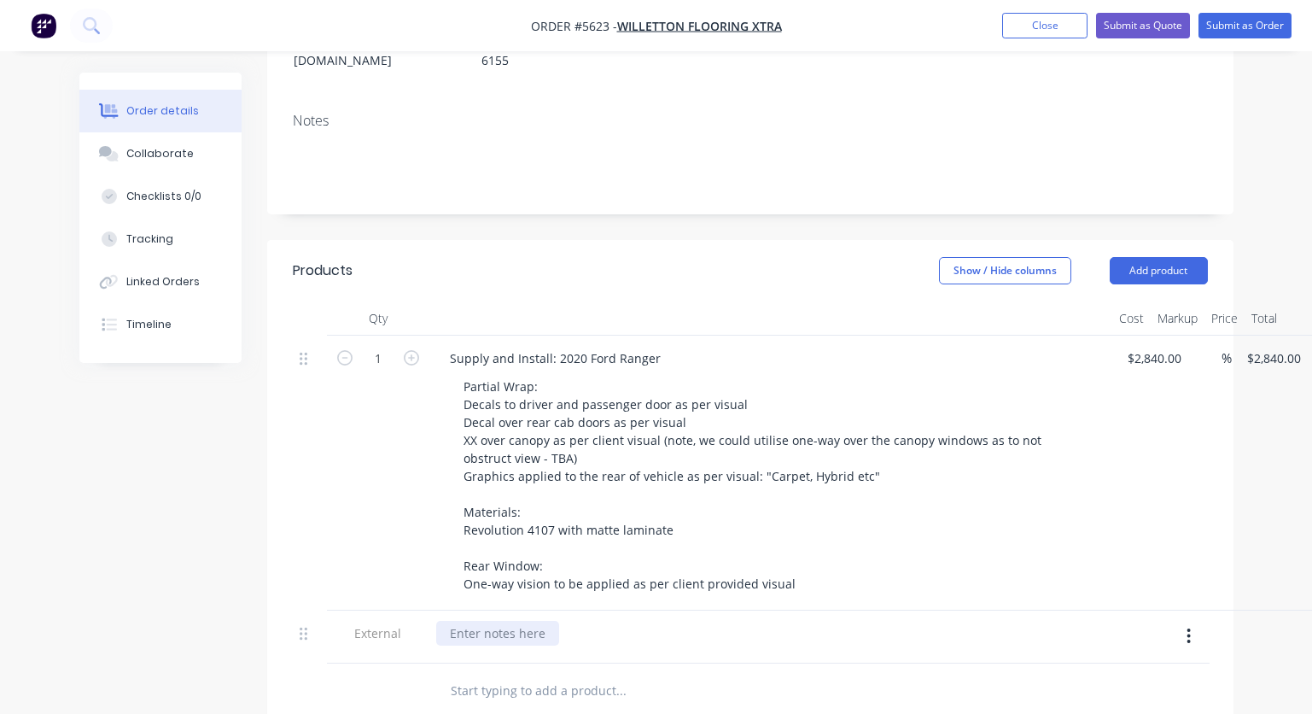
click at [513, 621] on div at bounding box center [497, 633] width 123 height 25
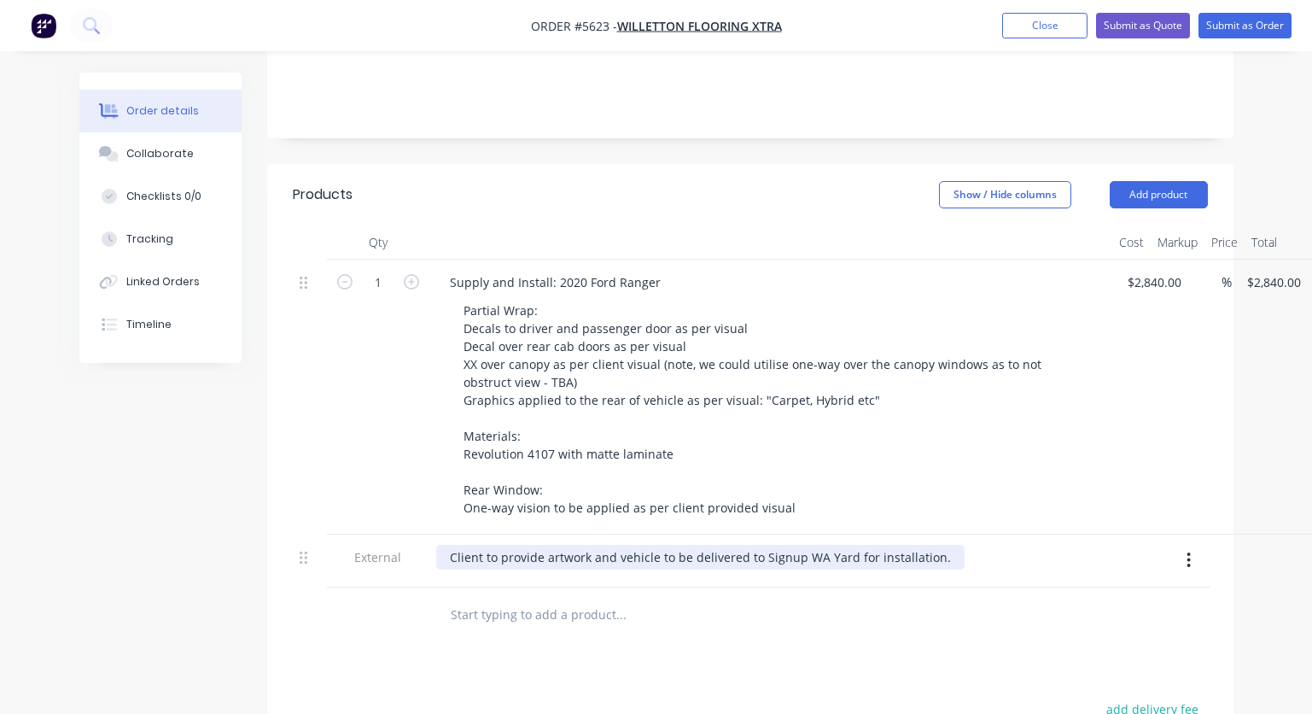
scroll to position [360, 0]
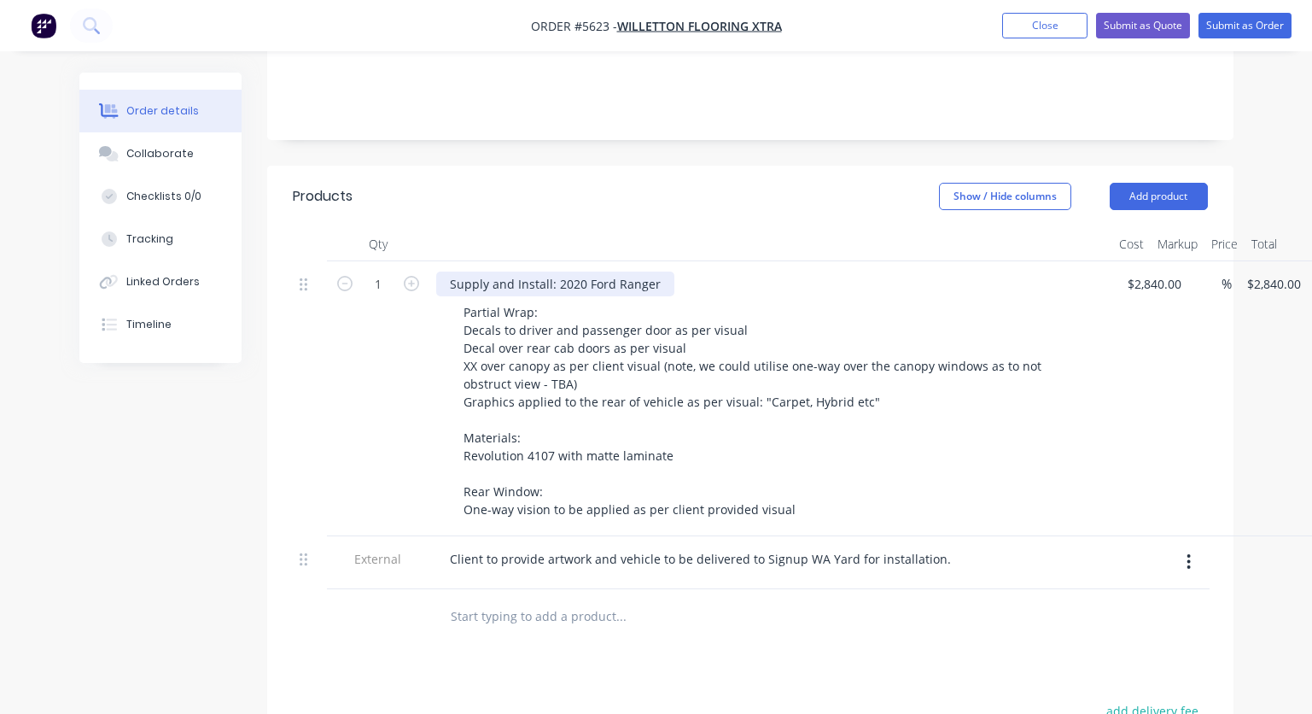
click at [553, 271] on div "Supply and Install: 2020 Ford Ranger" at bounding box center [555, 283] width 238 height 25
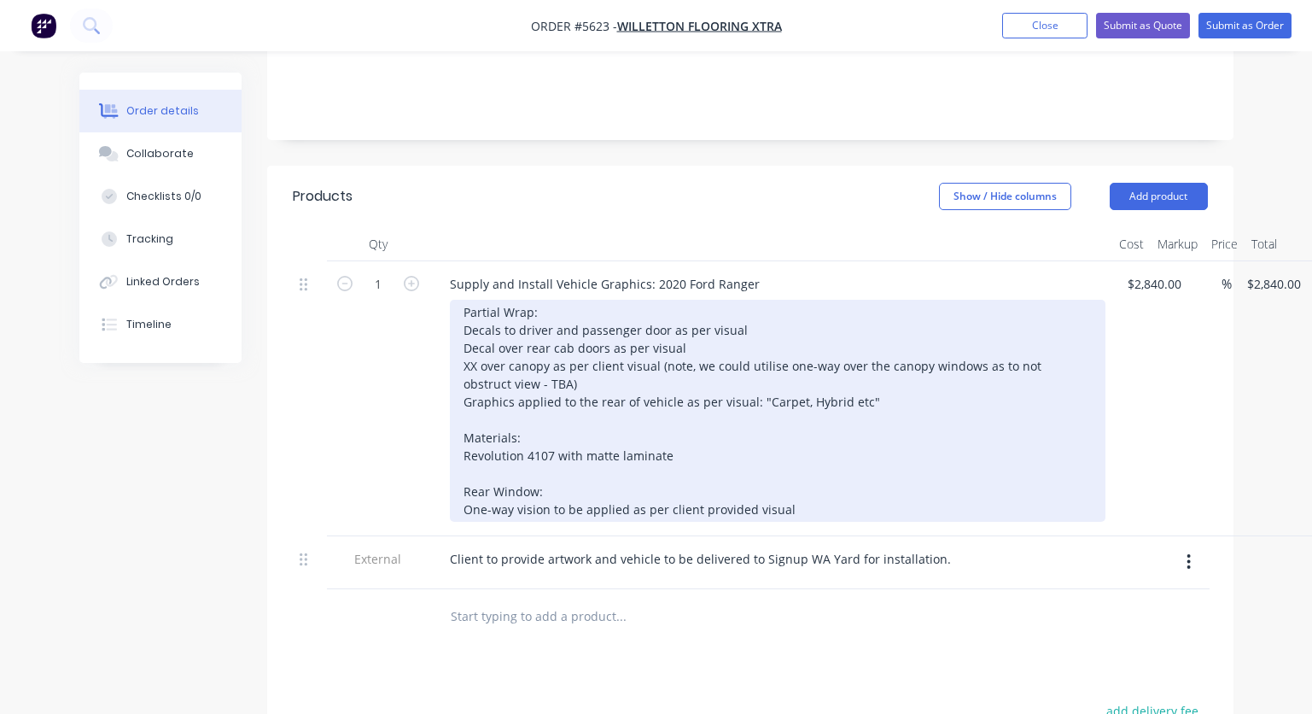
click at [478, 318] on div "Partial Wrap: Decals to driver and passenger door as per visual Decal over rear…" at bounding box center [778, 411] width 656 height 222
click at [568, 337] on div "Partial Wrap: Decals to driver and passenger door as per visual Decal over rear…" at bounding box center [778, 411] width 656 height 222
click at [839, 354] on div "Partial Wrap: Decals to driver and passenger door as per visual Decal over rear…" at bounding box center [778, 411] width 656 height 222
click at [614, 407] on div "Partial Wrap: Decals to driver and passenger door as per visual Decal over rear…" at bounding box center [778, 411] width 656 height 222
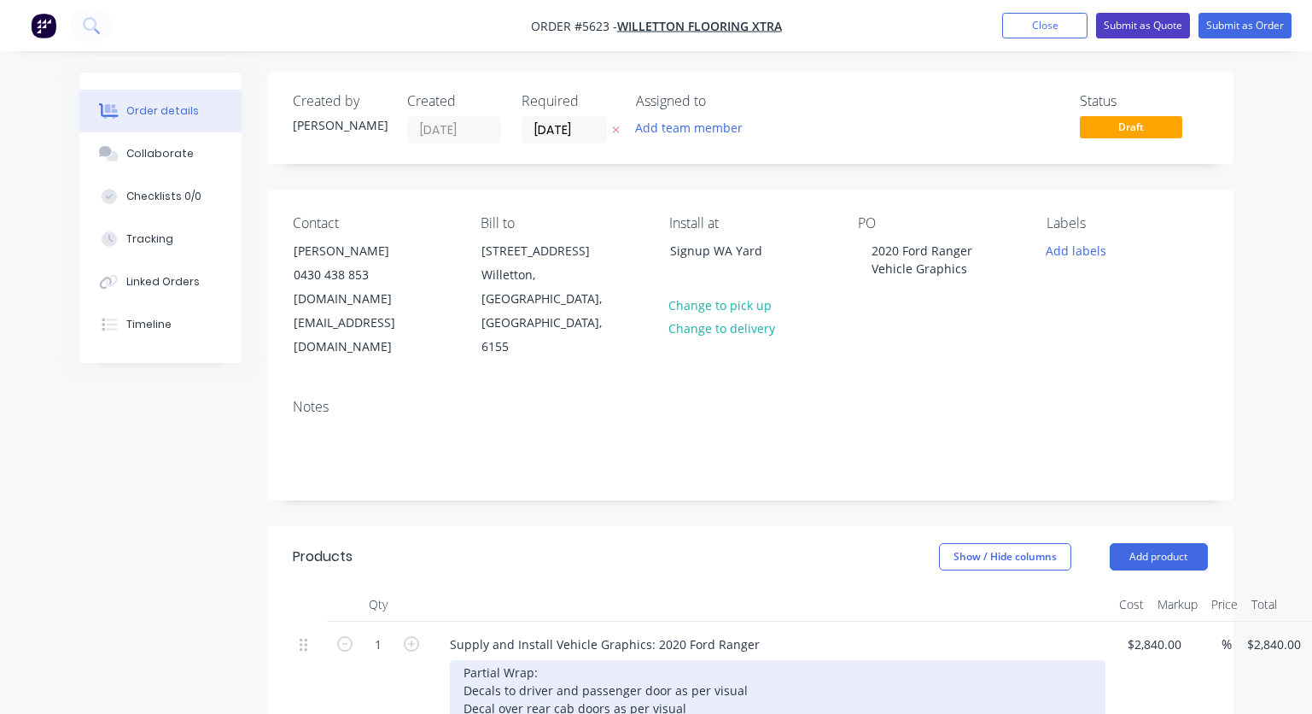
scroll to position [0, 0]
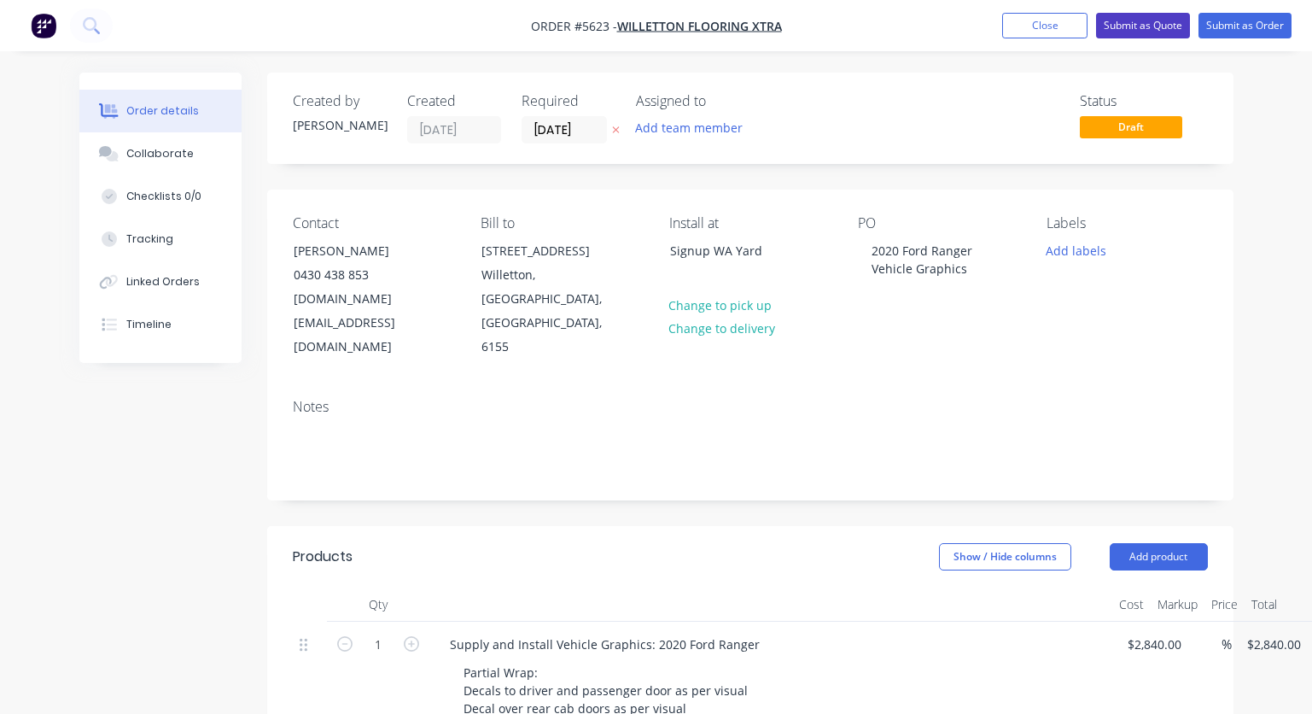
click at [1132, 26] on button "Submit as Quote" at bounding box center [1143, 26] width 94 height 26
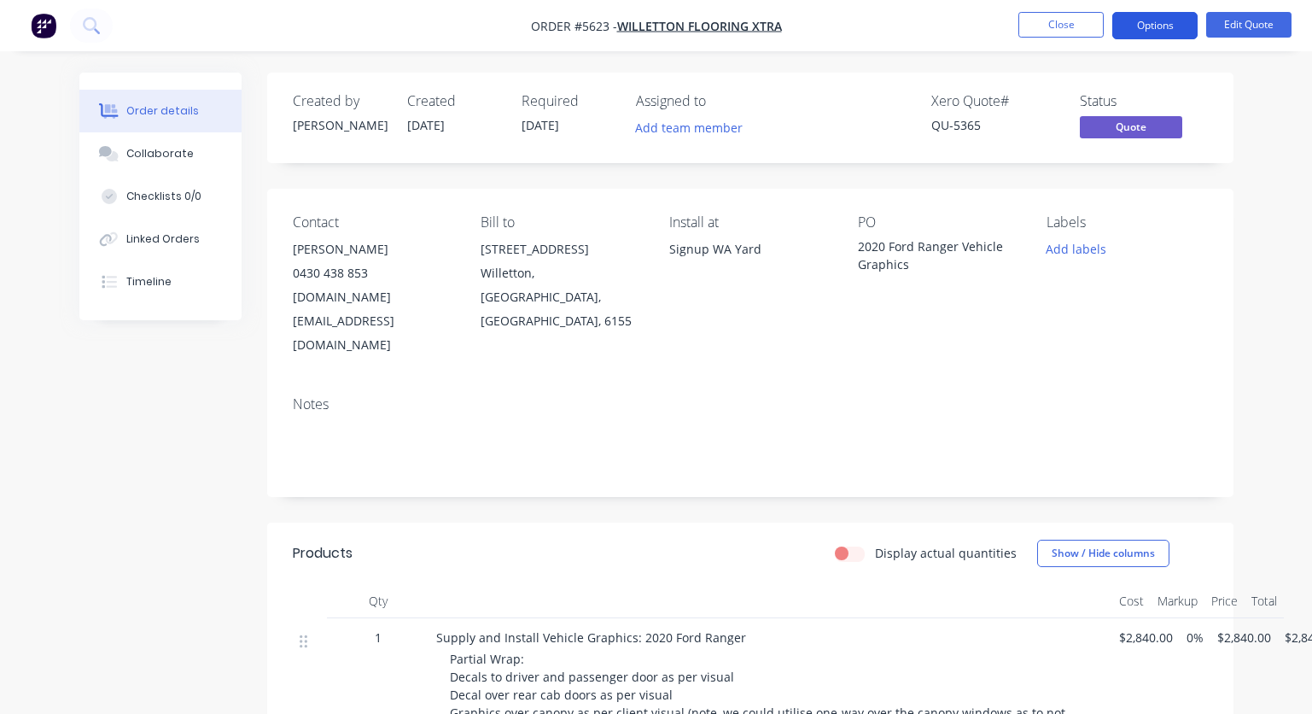
click at [1161, 27] on button "Options" at bounding box center [1154, 25] width 85 height 27
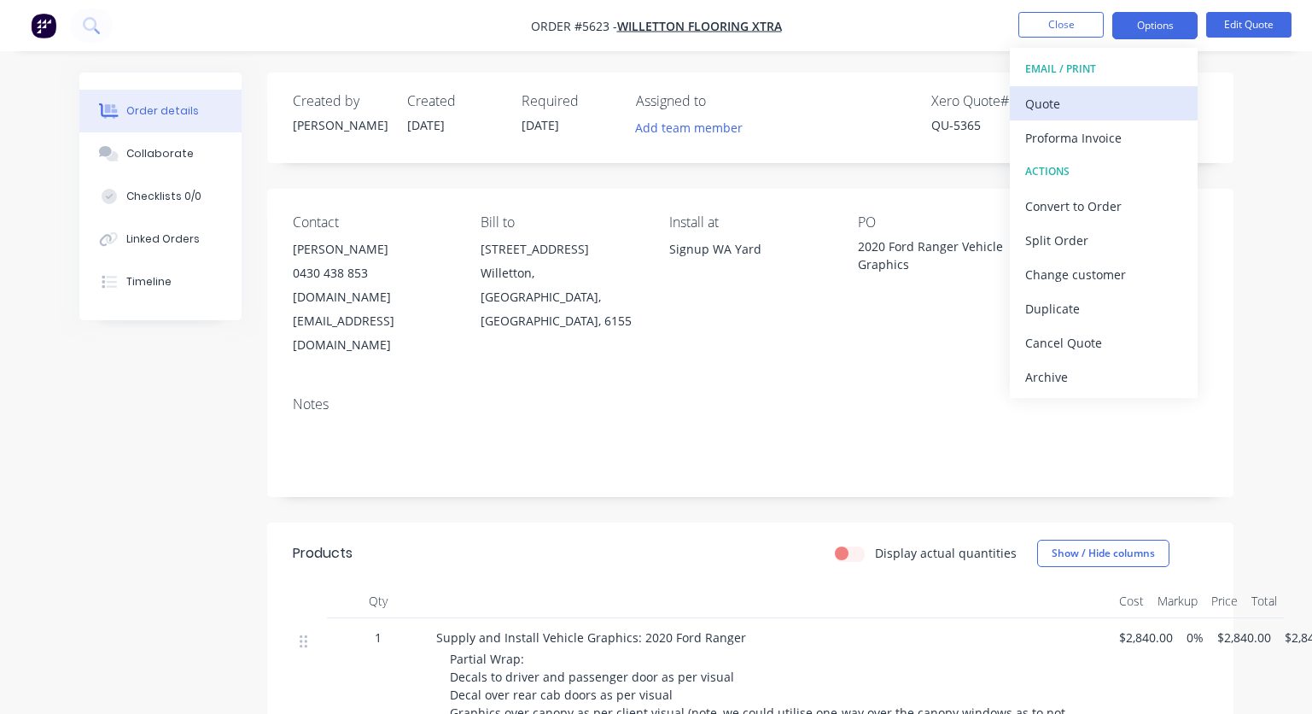
click at [1069, 104] on div "Quote" at bounding box center [1103, 103] width 157 height 25
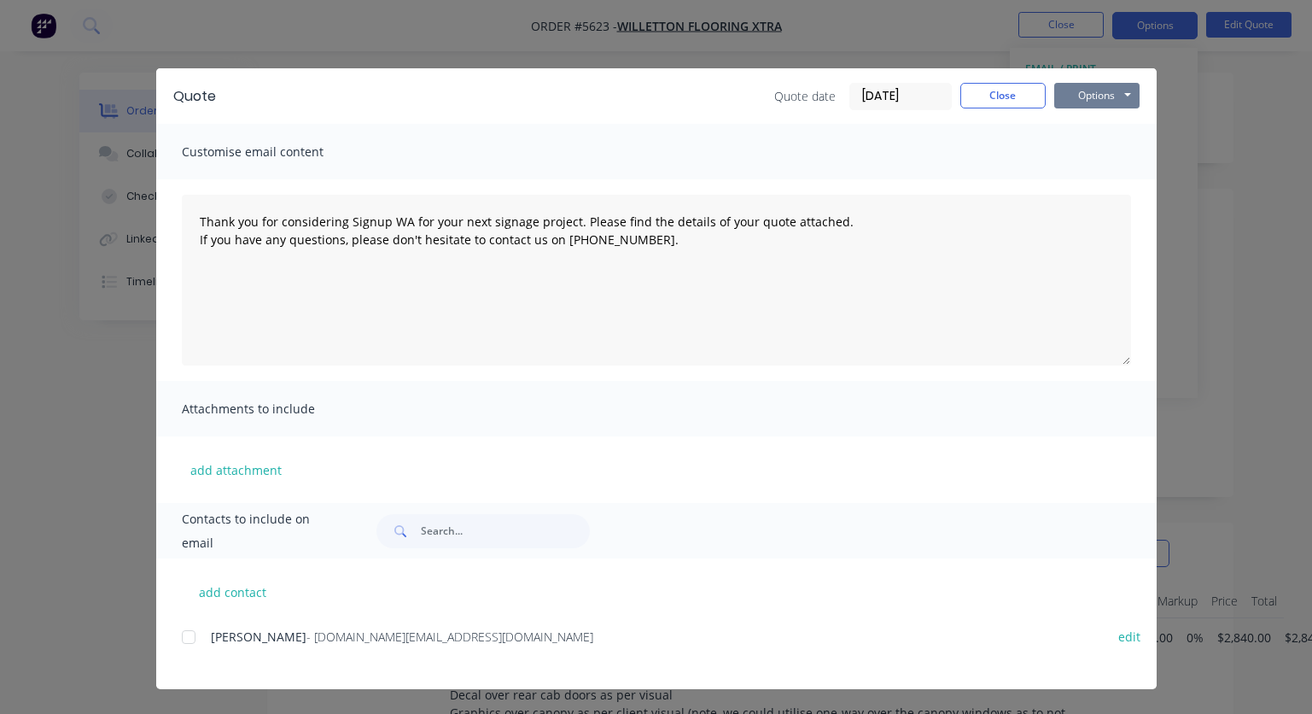
click at [1111, 95] on button "Options" at bounding box center [1096, 96] width 85 height 26
click at [1098, 156] on button "Print" at bounding box center [1108, 154] width 109 height 28
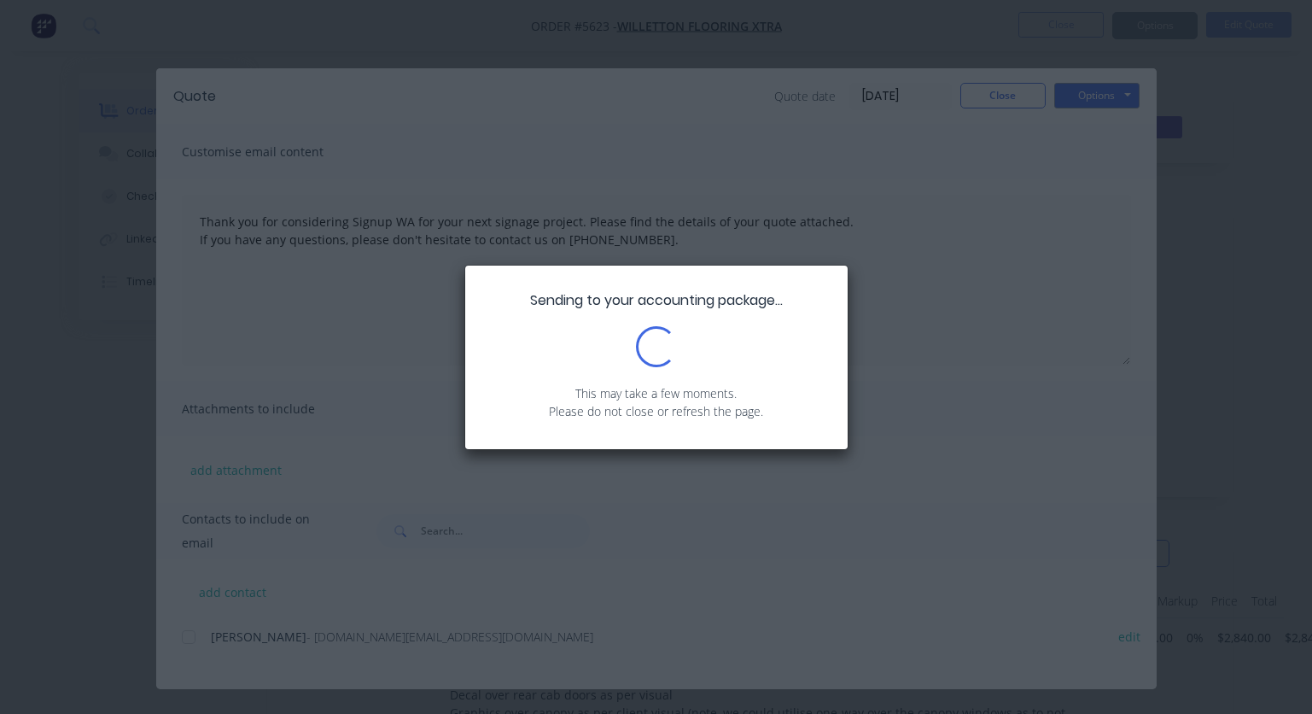
type textarea "Thank you for considering Signup WA for your next signage project. Please find …"
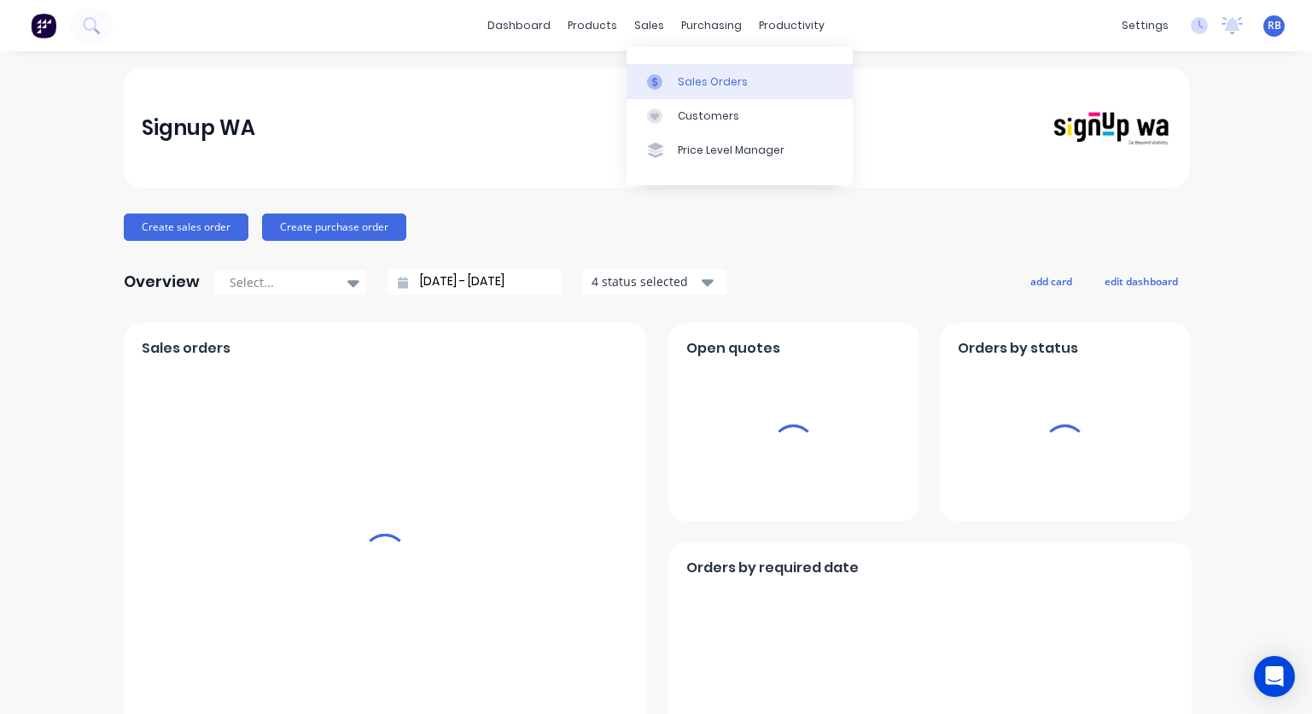
click at [696, 81] on div "Sales Orders" at bounding box center [713, 81] width 70 height 15
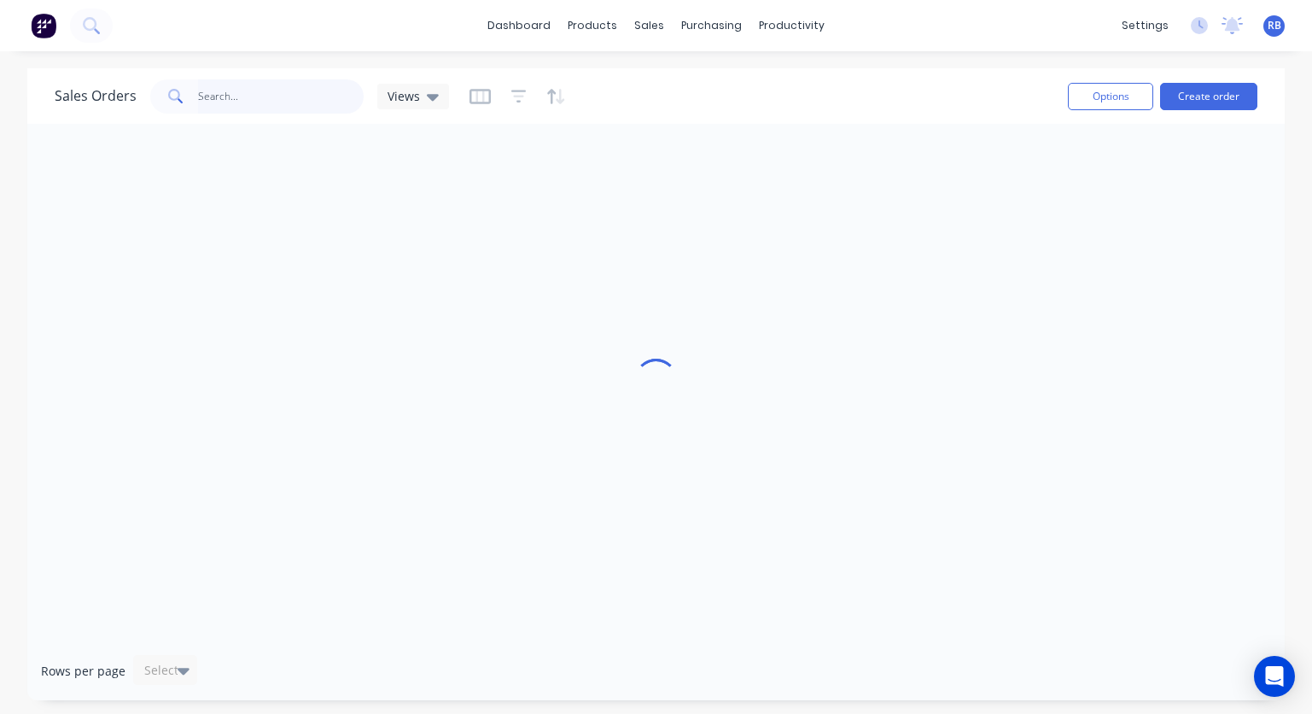
click at [259, 102] on input "text" at bounding box center [281, 96] width 166 height 34
type input "vehicle"
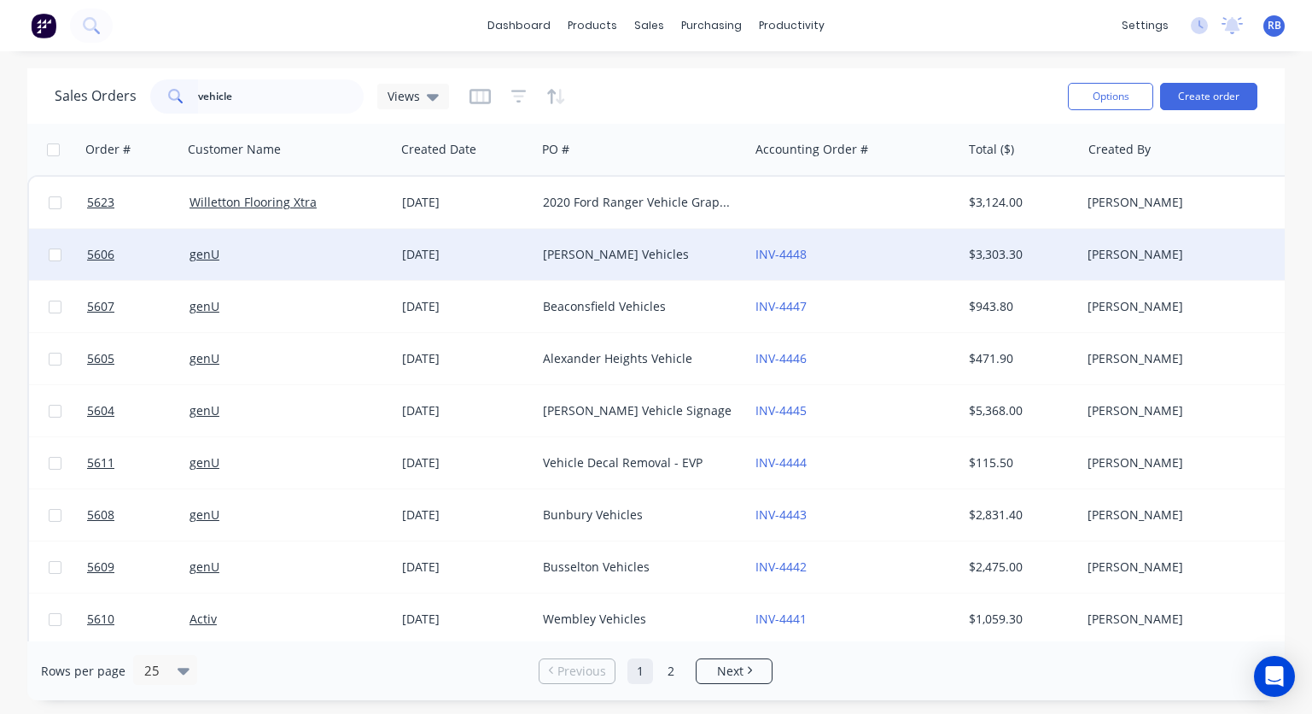
click at [361, 258] on div "genU" at bounding box center [283, 254] width 189 height 17
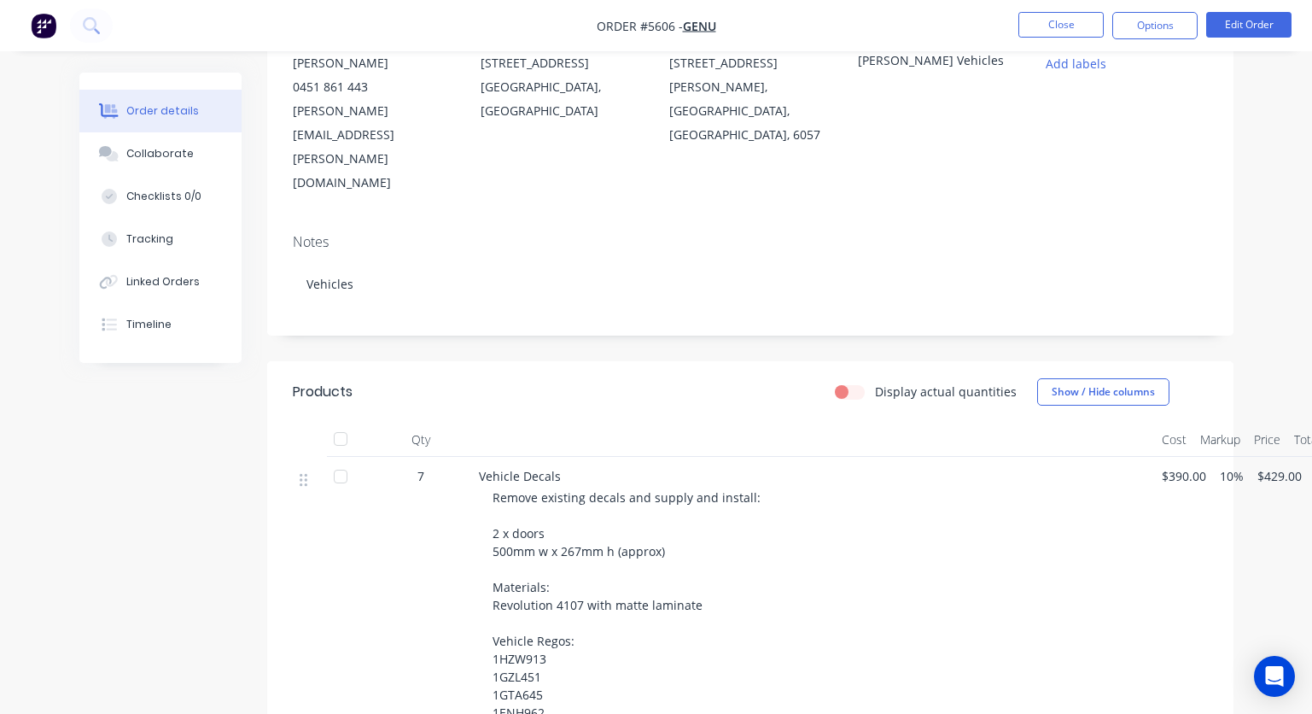
scroll to position [277, 0]
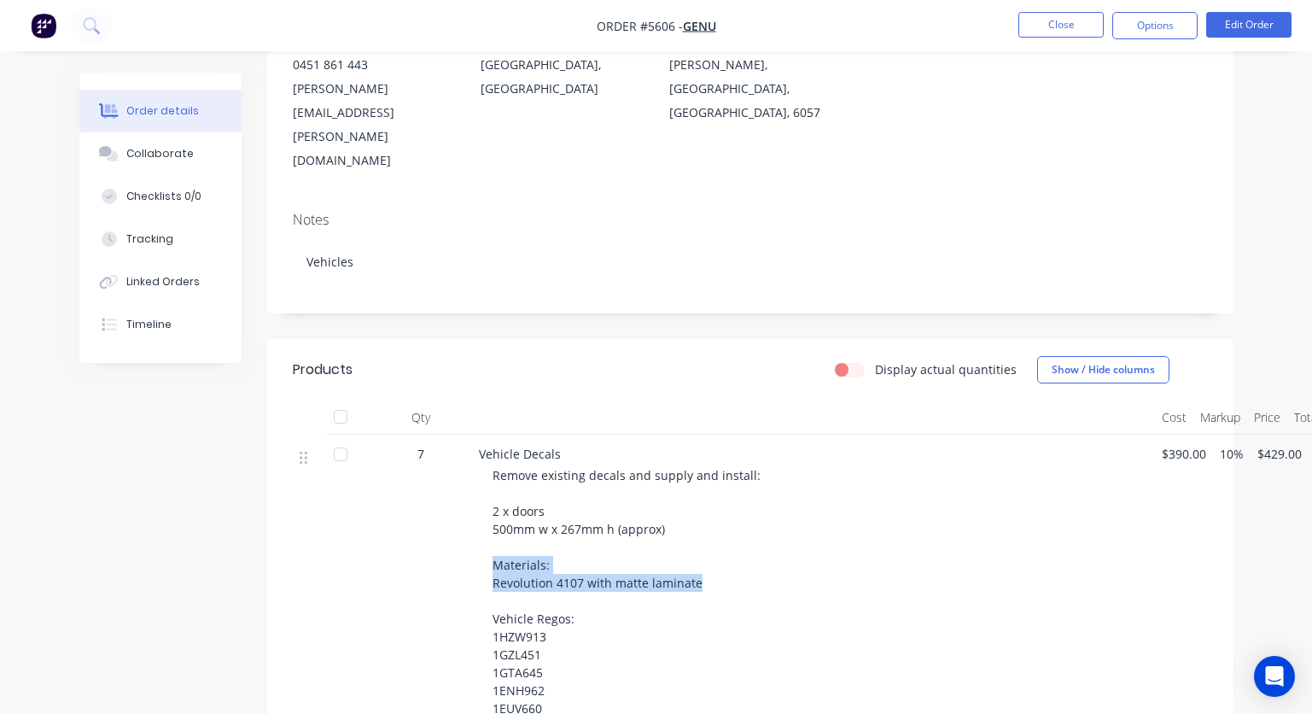
drag, startPoint x: 692, startPoint y: 516, endPoint x: 488, endPoint y: 490, distance: 205.7
click at [488, 490] on div "Vehicle Decals Remove existing decals and supply and install: 2 x doors 500mm w…" at bounding box center [813, 600] width 683 height 333
copy span "Materials: Revolution 4107 with matte laminate"
